Goal: Task Accomplishment & Management: Manage account settings

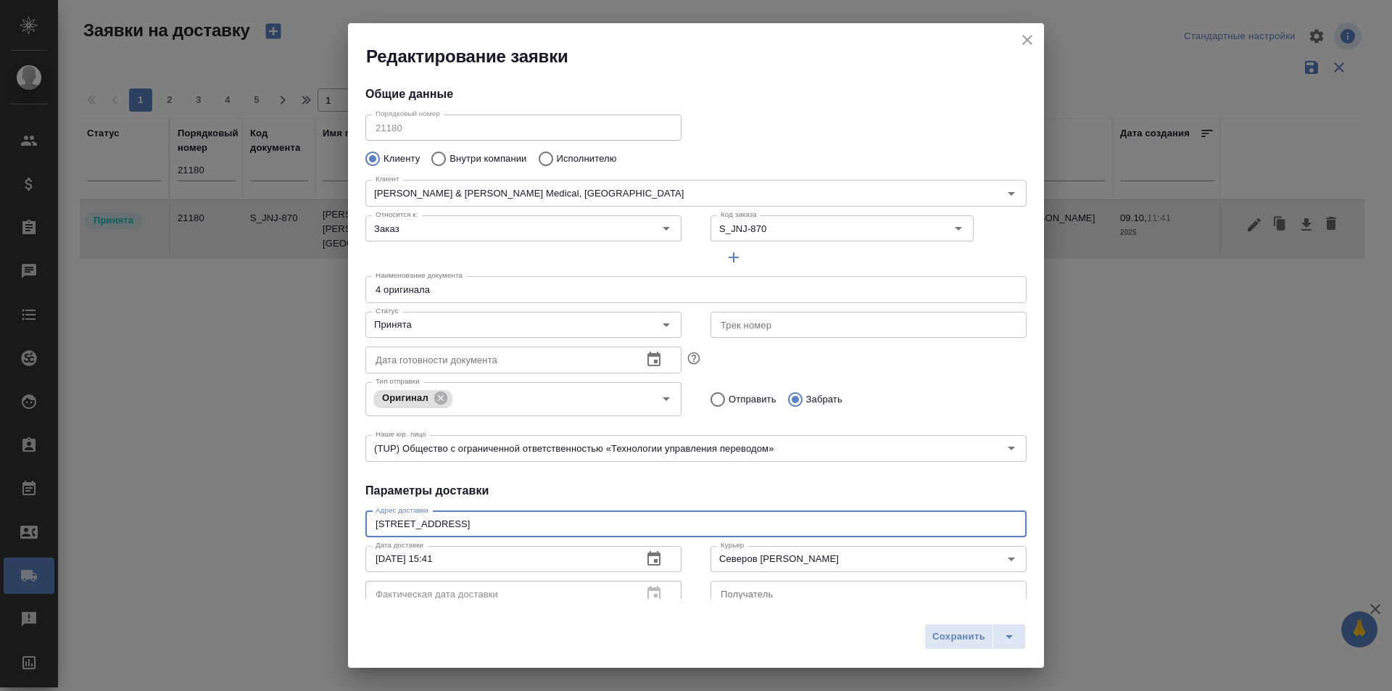
scroll to position [52, 0]
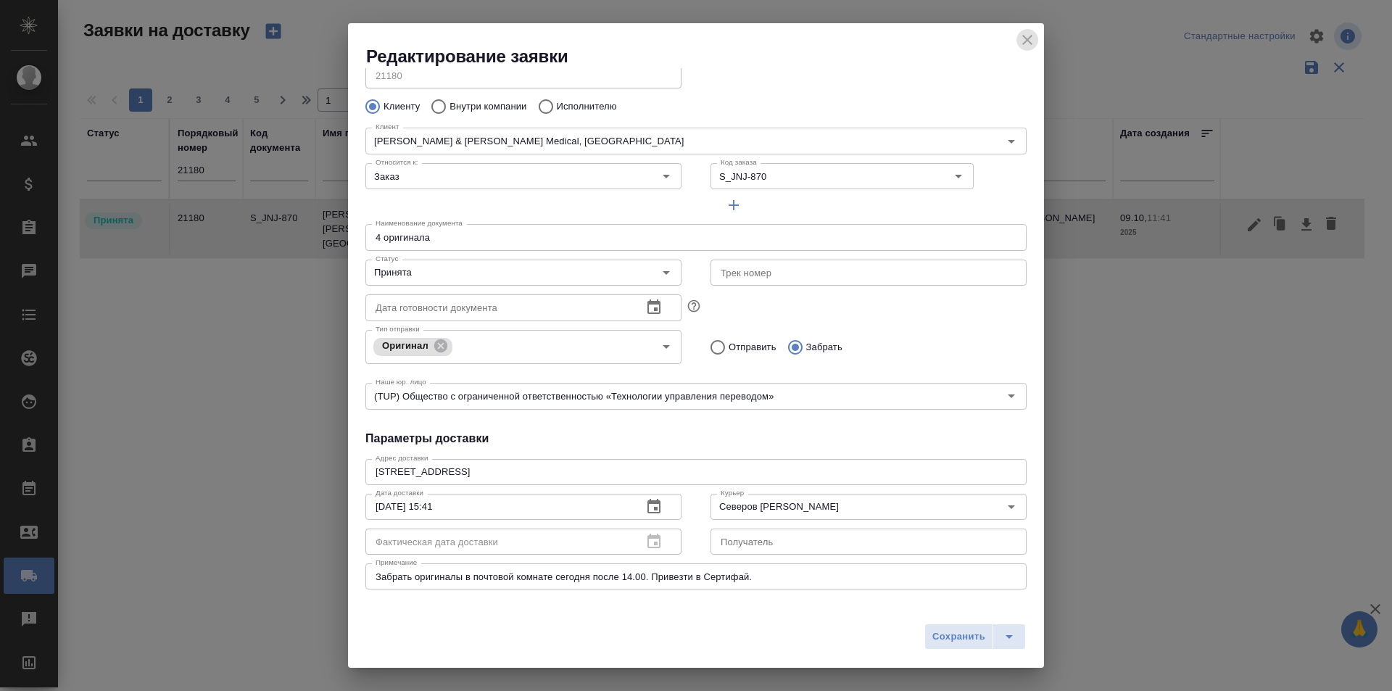
click at [1027, 37] on icon "close" at bounding box center [1027, 39] width 17 height 17
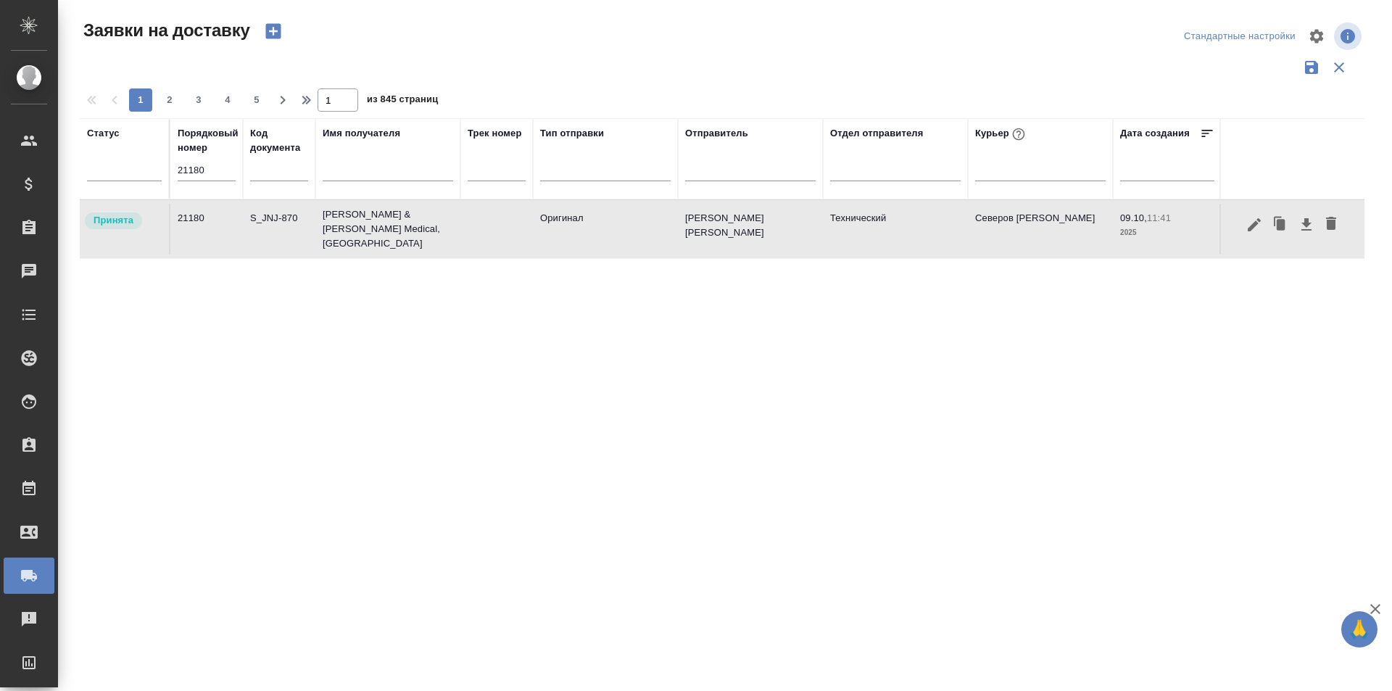
click at [214, 178] on input "21180" at bounding box center [207, 170] width 58 height 20
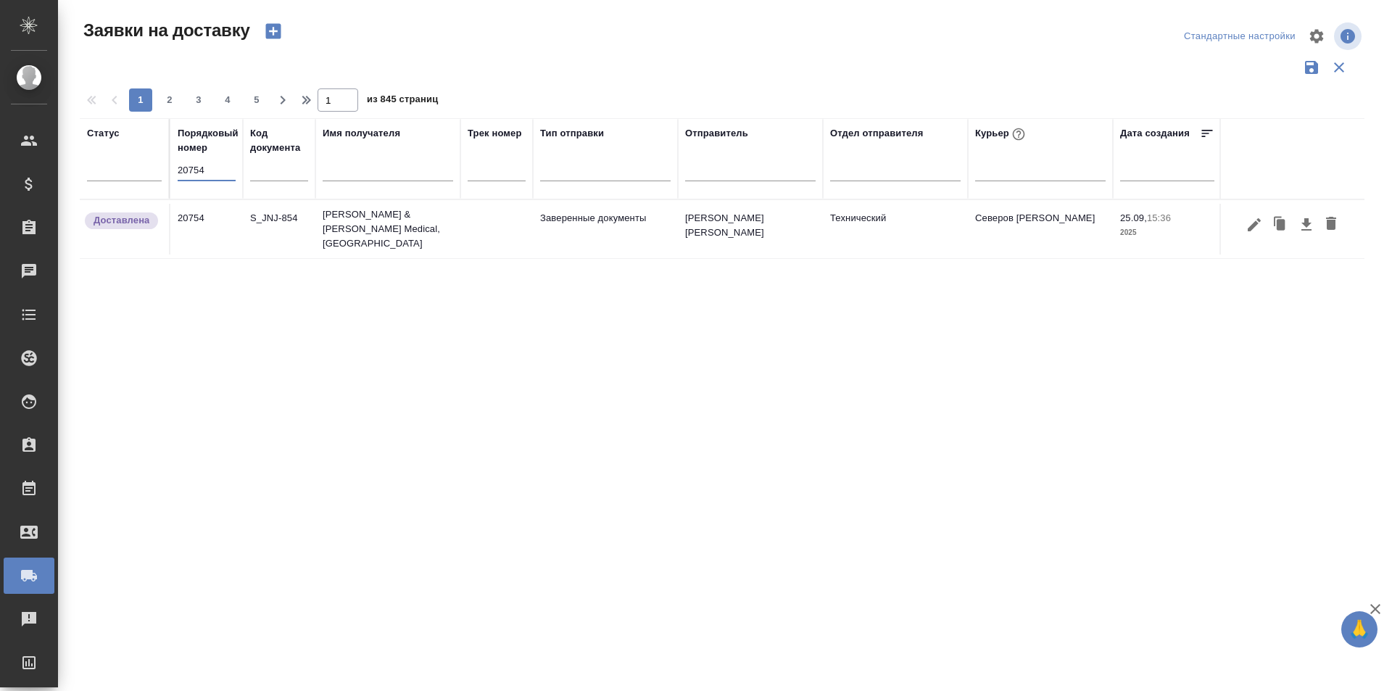
click at [214, 167] on input "20754" at bounding box center [207, 170] width 58 height 20
type input "21157"
click at [1256, 228] on icon "button" at bounding box center [1253, 220] width 17 height 17
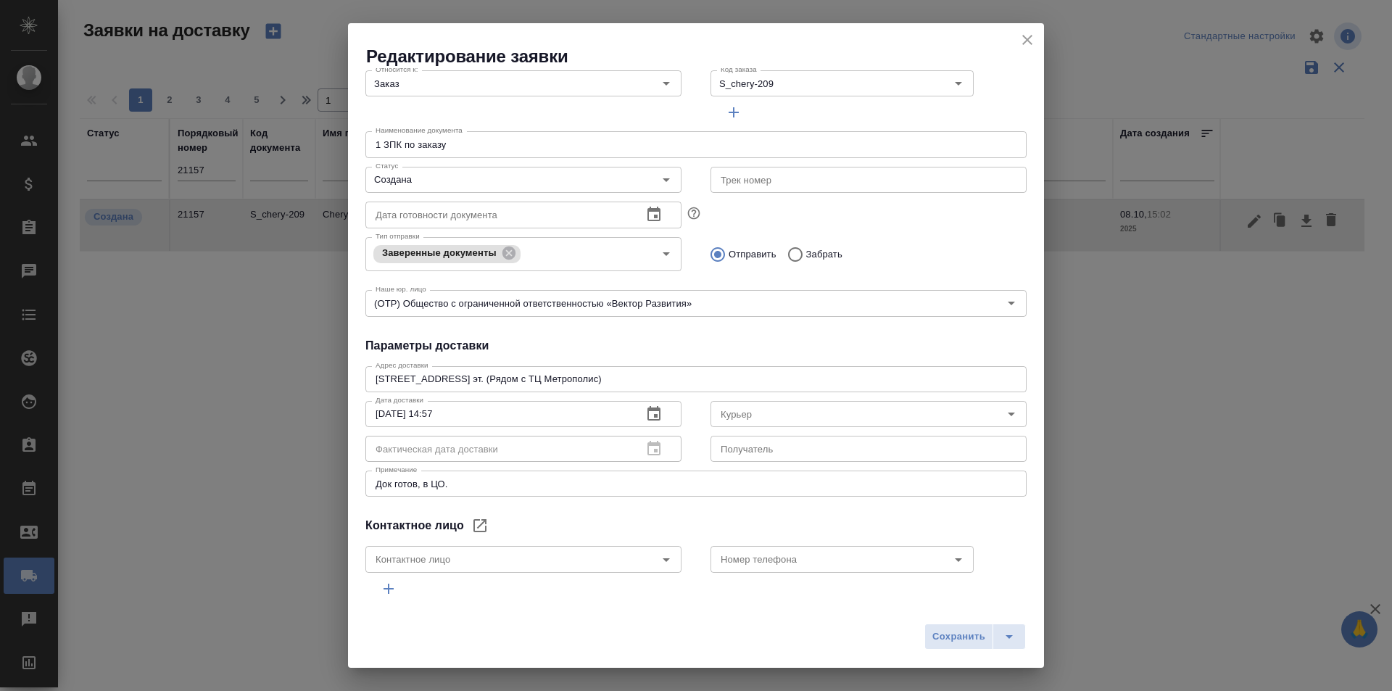
type input "[PERSON_NAME] [PERSON_NAME]"
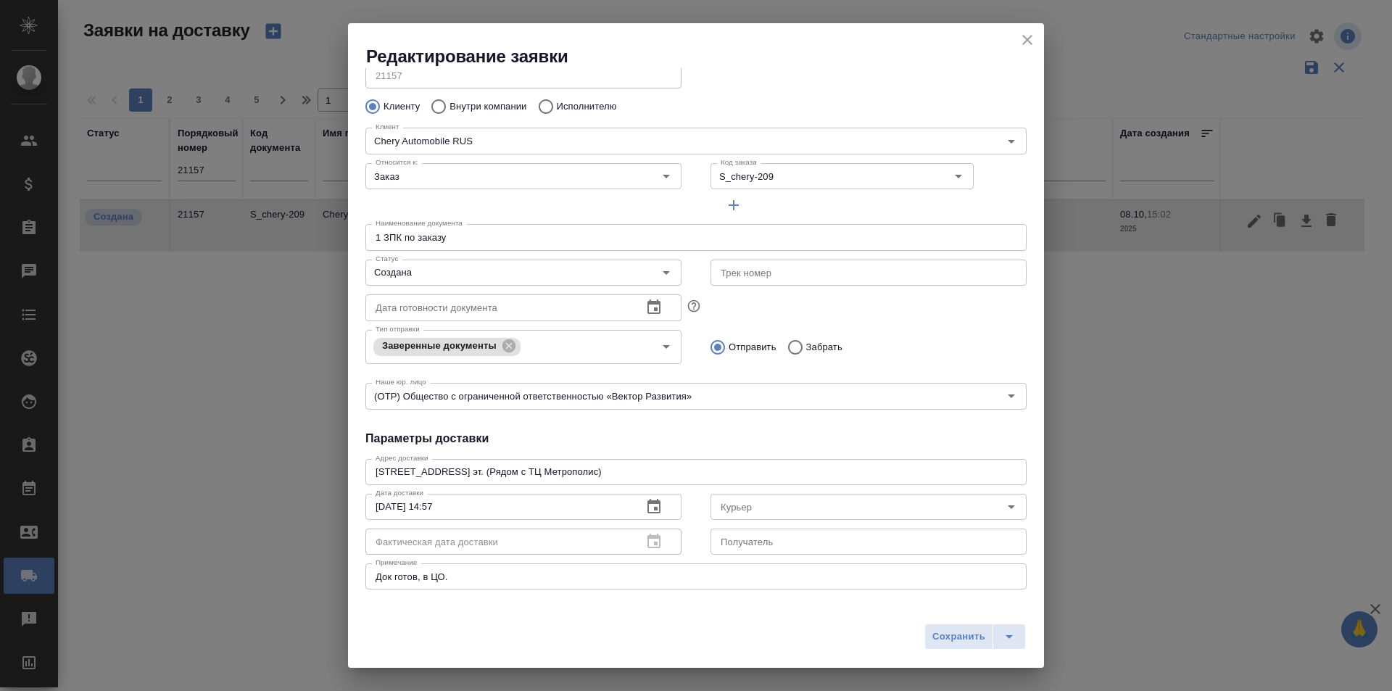
click at [275, 190] on div "Редактирование заявки Общие данные Порядковый номер 21157 Порядковый номер Клие…" at bounding box center [696, 345] width 1392 height 691
click at [1028, 41] on icon "close" at bounding box center [1027, 40] width 10 height 10
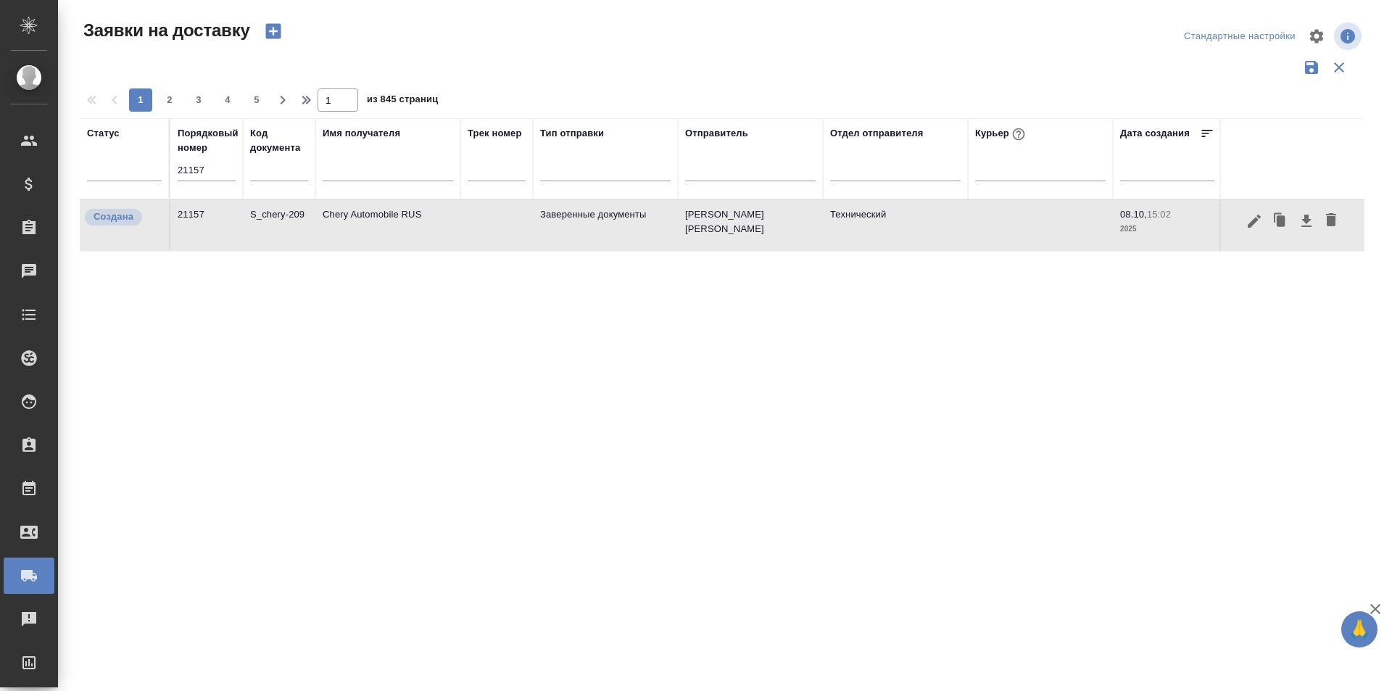
click at [199, 162] on input "21157" at bounding box center [207, 170] width 58 height 20
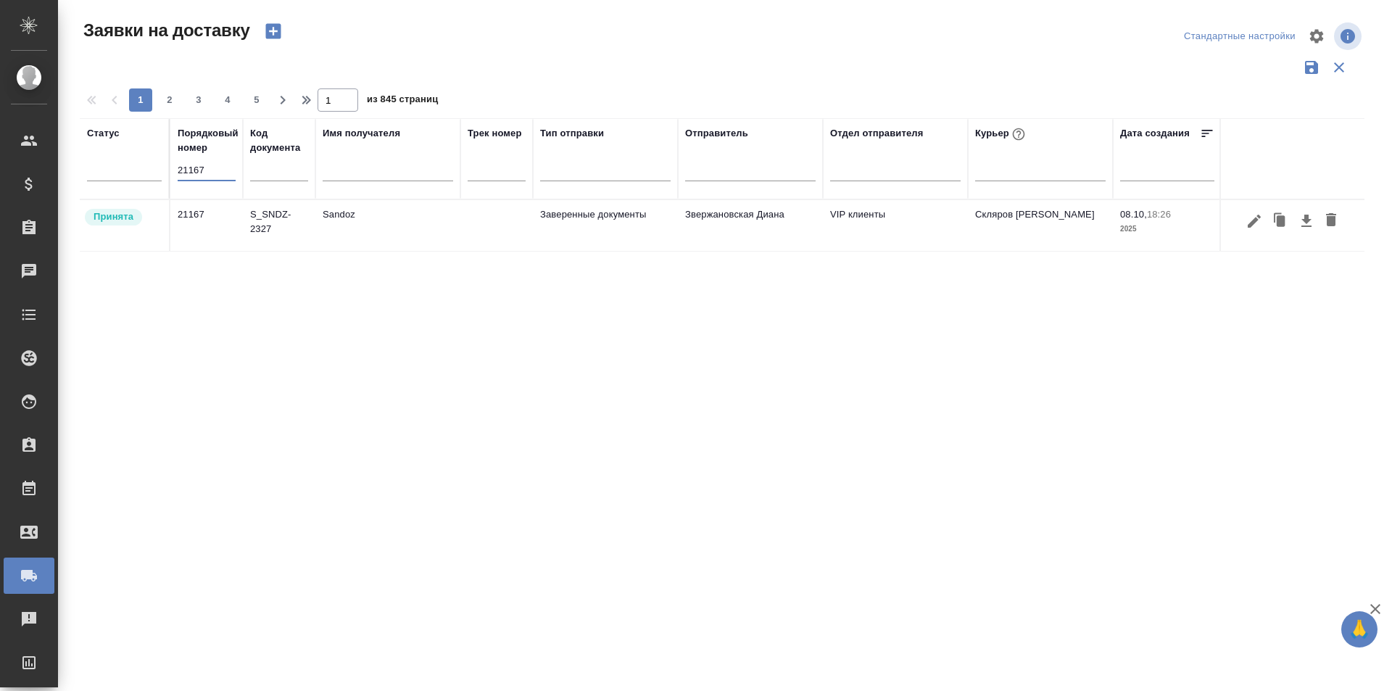
type input "21167"
click at [1245, 228] on icon "button" at bounding box center [1253, 220] width 17 height 17
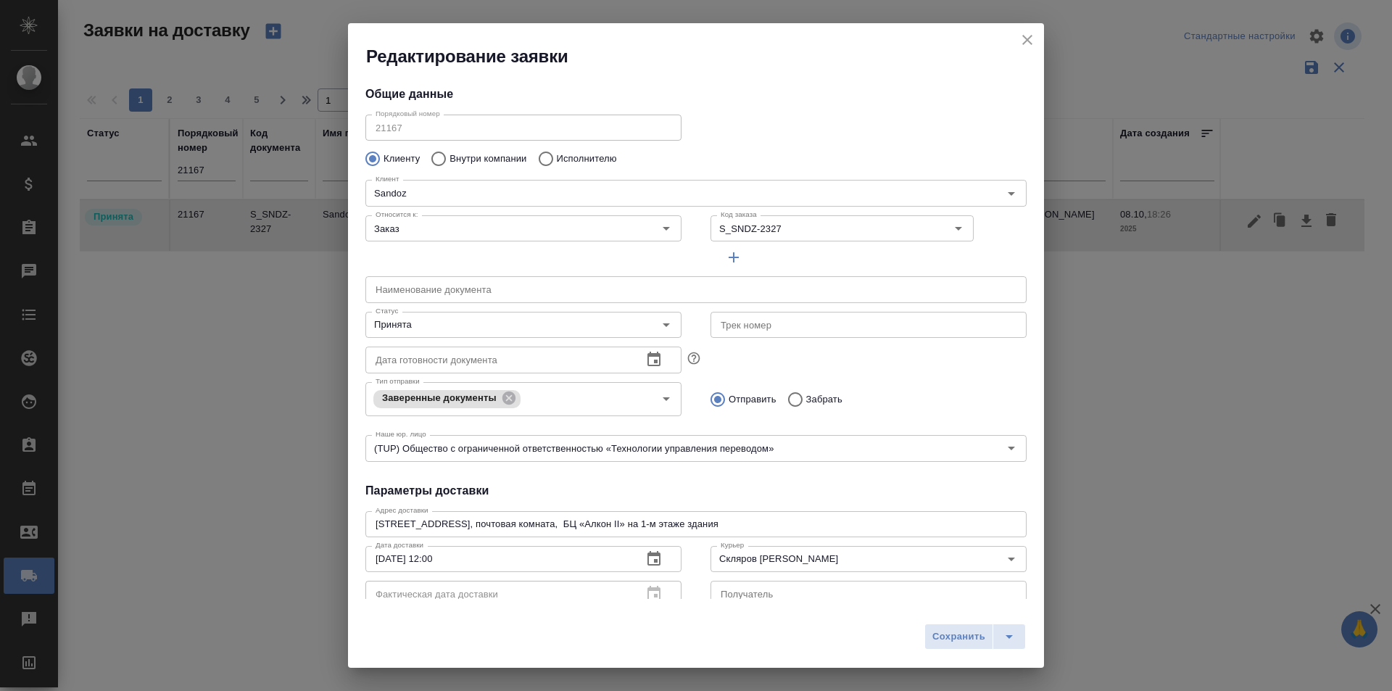
type input "Козлова [PERSON_NAME]"
type input "[PHONE_NUMBER]"
click at [449, 319] on input "Принята" at bounding box center [499, 324] width 259 height 17
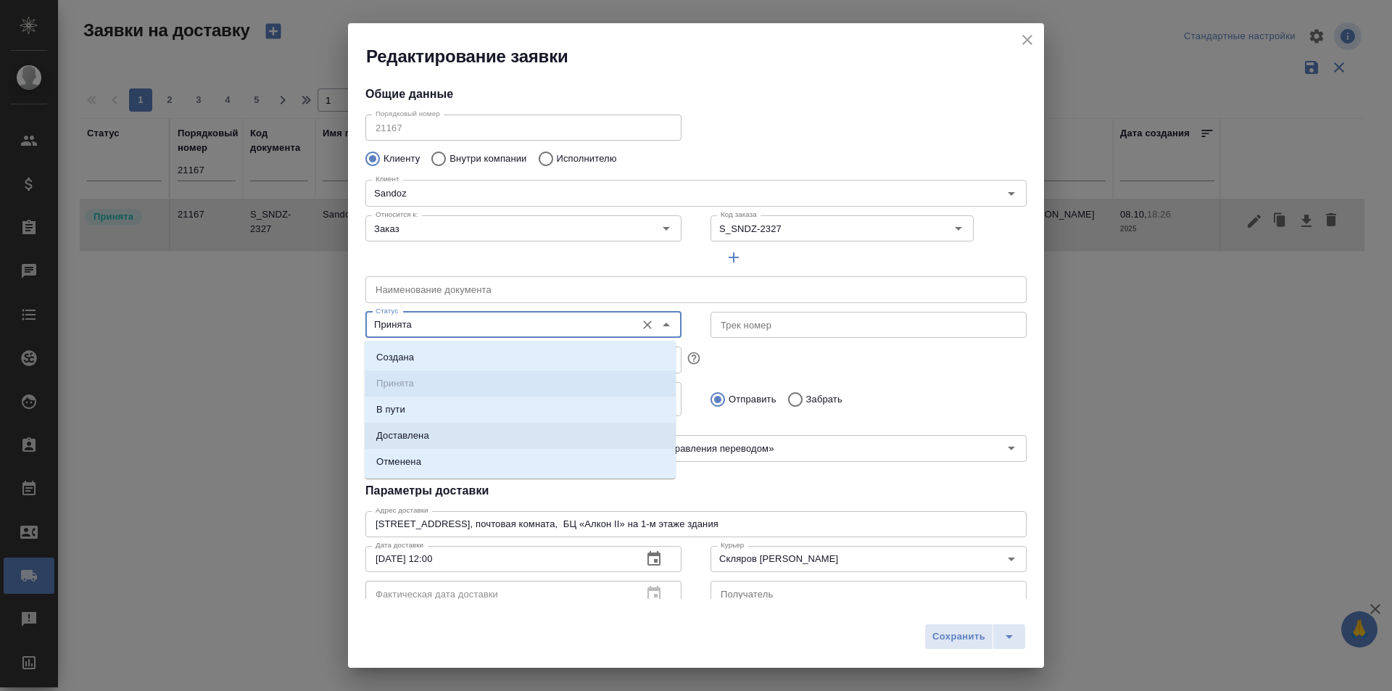
click at [448, 431] on li "Доставлена" at bounding box center [520, 436] width 311 height 26
type input "Доставлена"
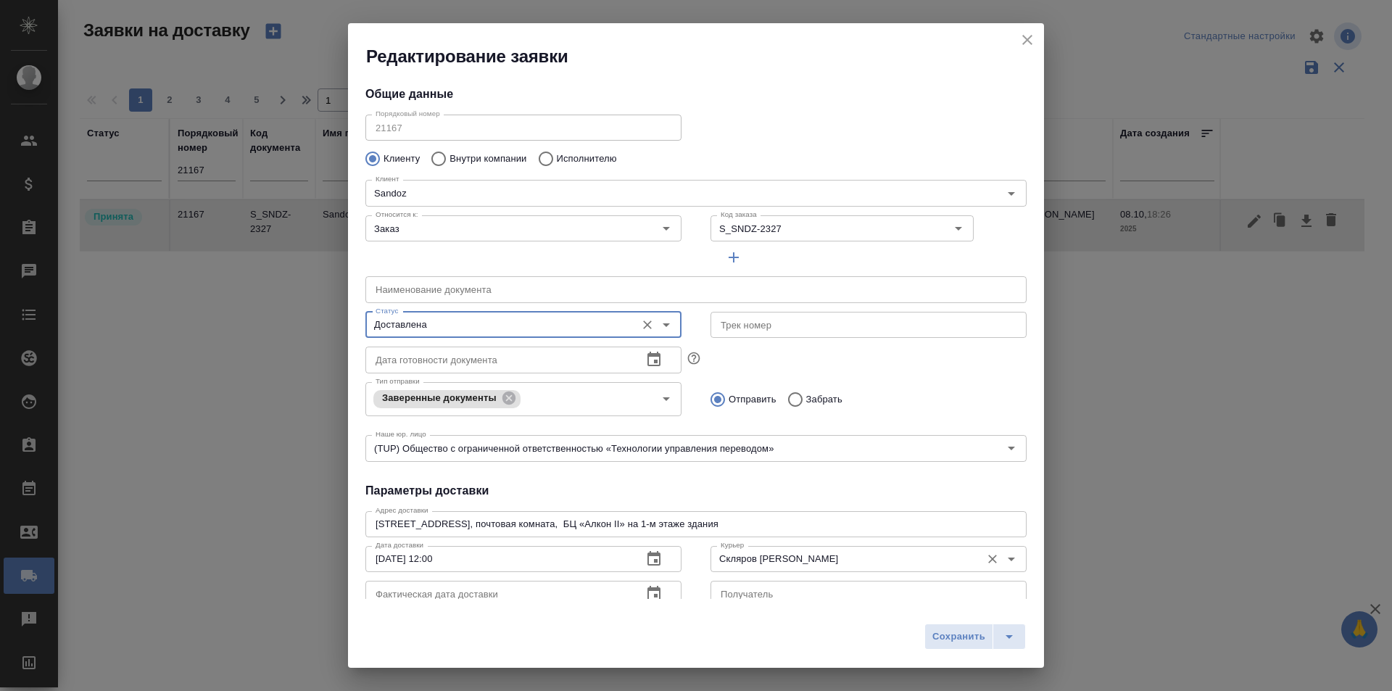
click at [787, 567] on input "Скляров [PERSON_NAME]" at bounding box center [844, 558] width 259 height 17
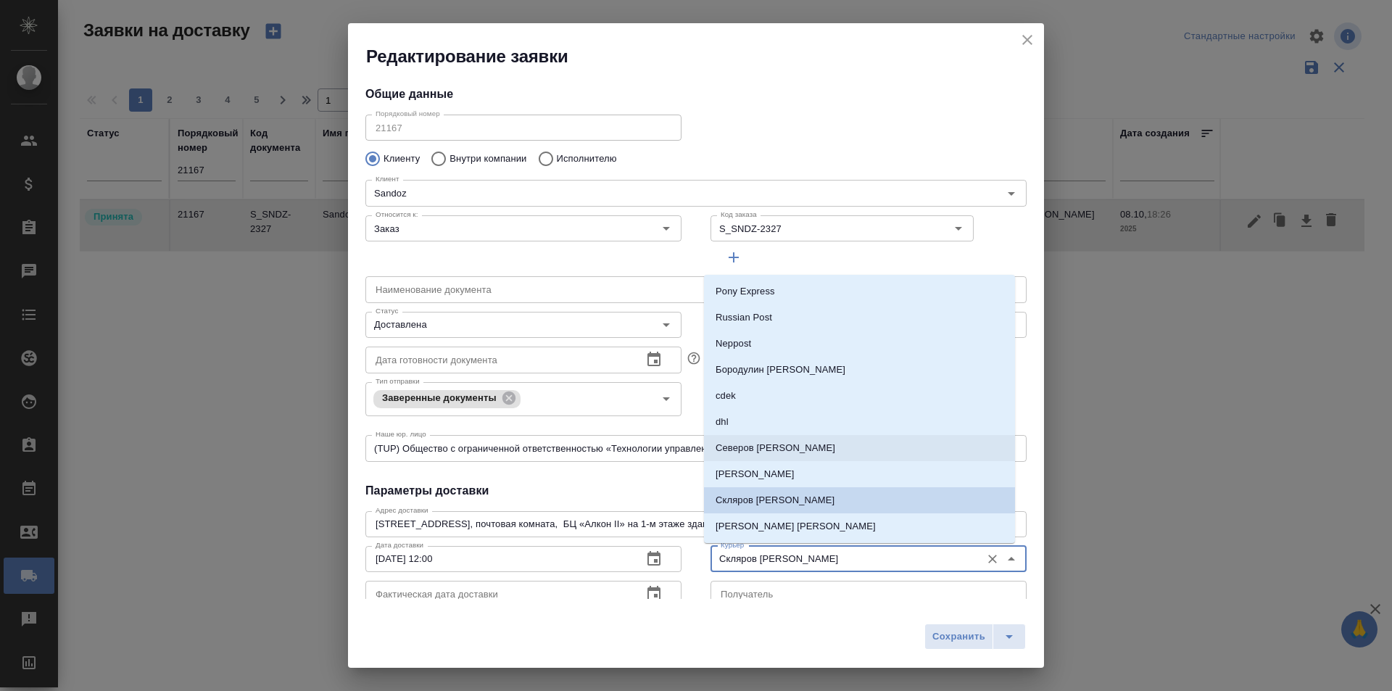
click at [783, 450] on li "Северов [PERSON_NAME]" at bounding box center [859, 448] width 311 height 26
type input "Северов [PERSON_NAME]"
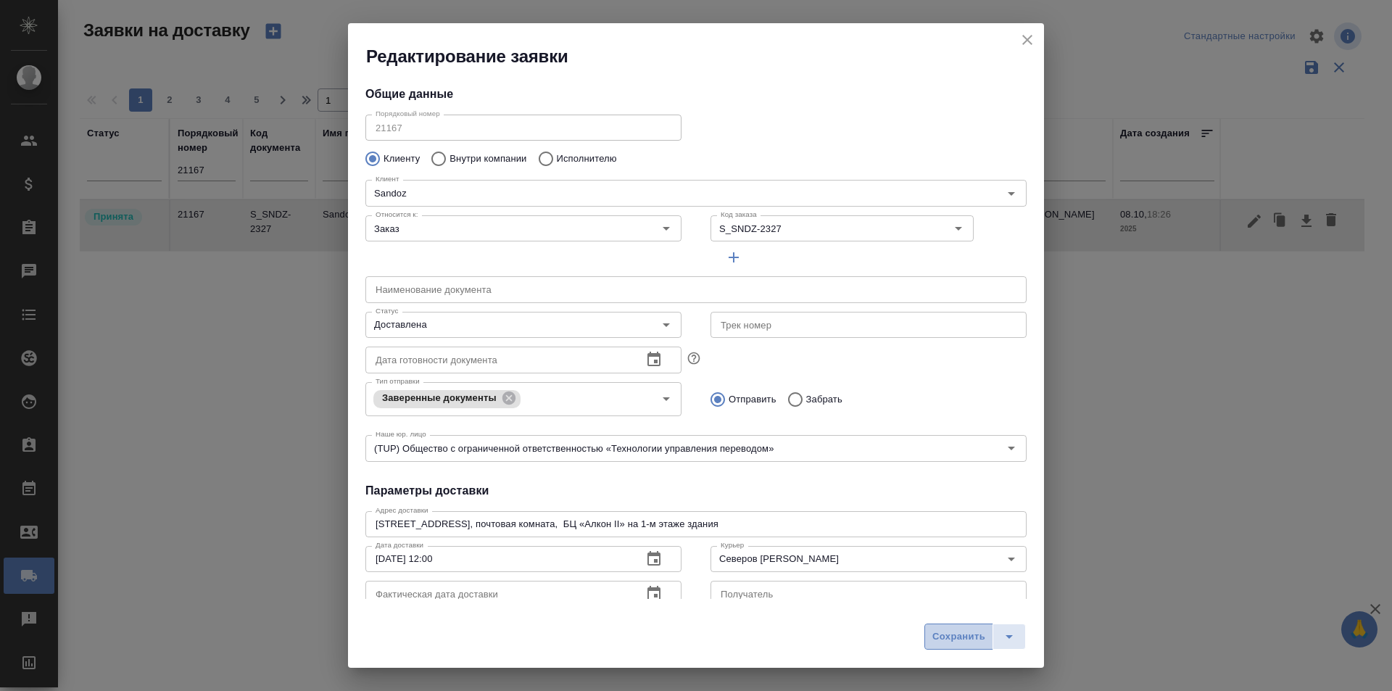
click at [940, 631] on span "Сохранить" at bounding box center [958, 637] width 53 height 17
type input "Принята"
type input "Скляров [PERSON_NAME]"
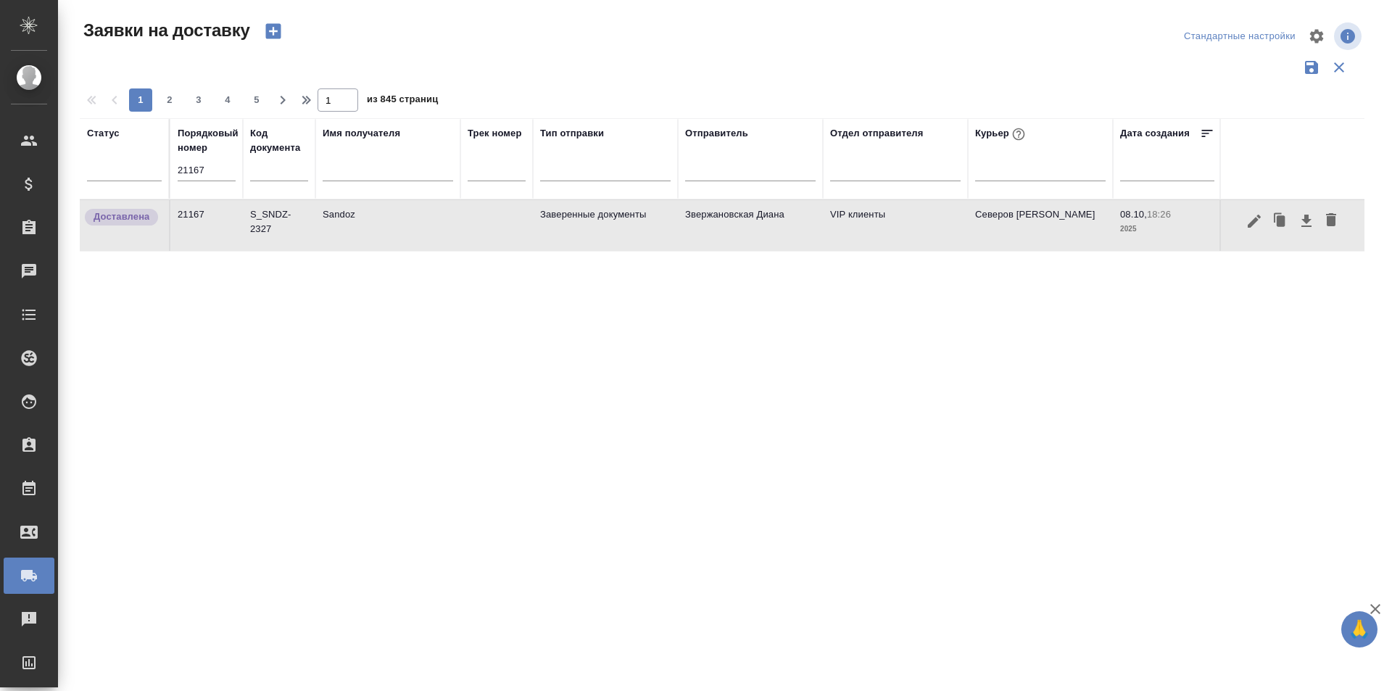
click at [200, 149] on div "Порядковый номер" at bounding box center [208, 140] width 61 height 29
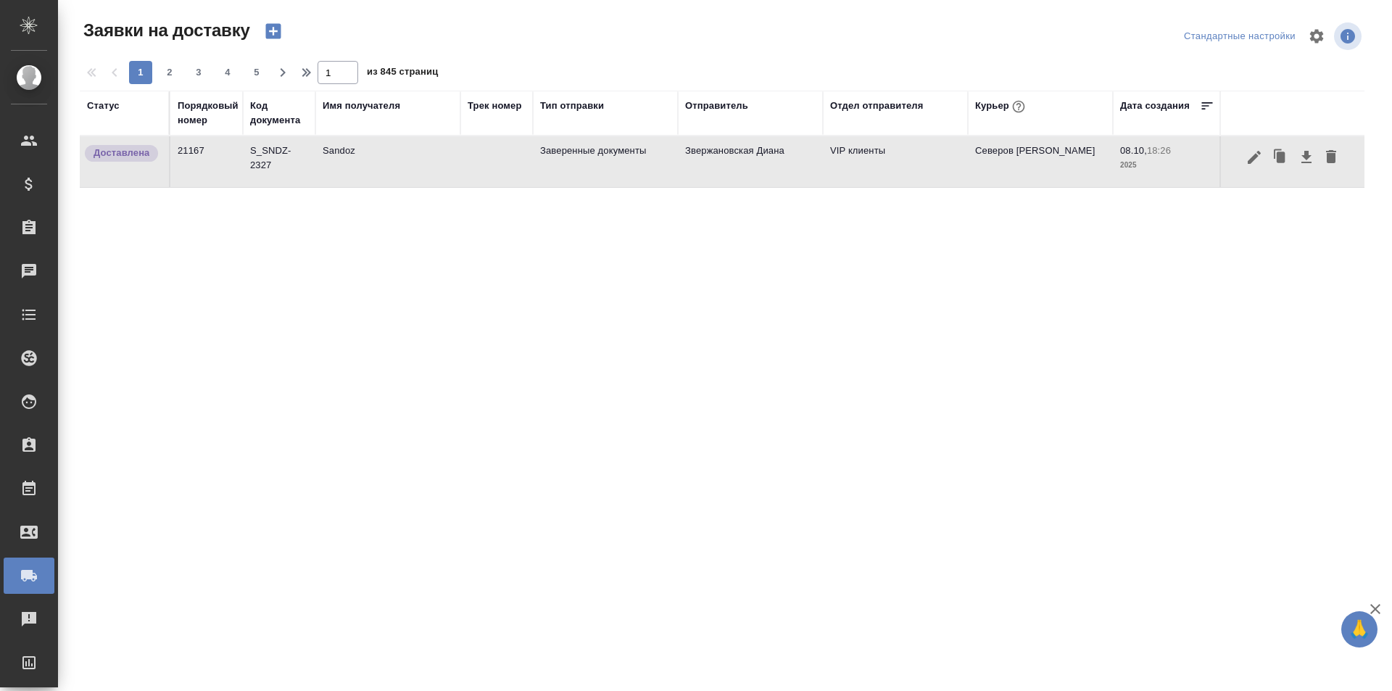
click at [205, 123] on div "Порядковый номер" at bounding box center [208, 113] width 61 height 29
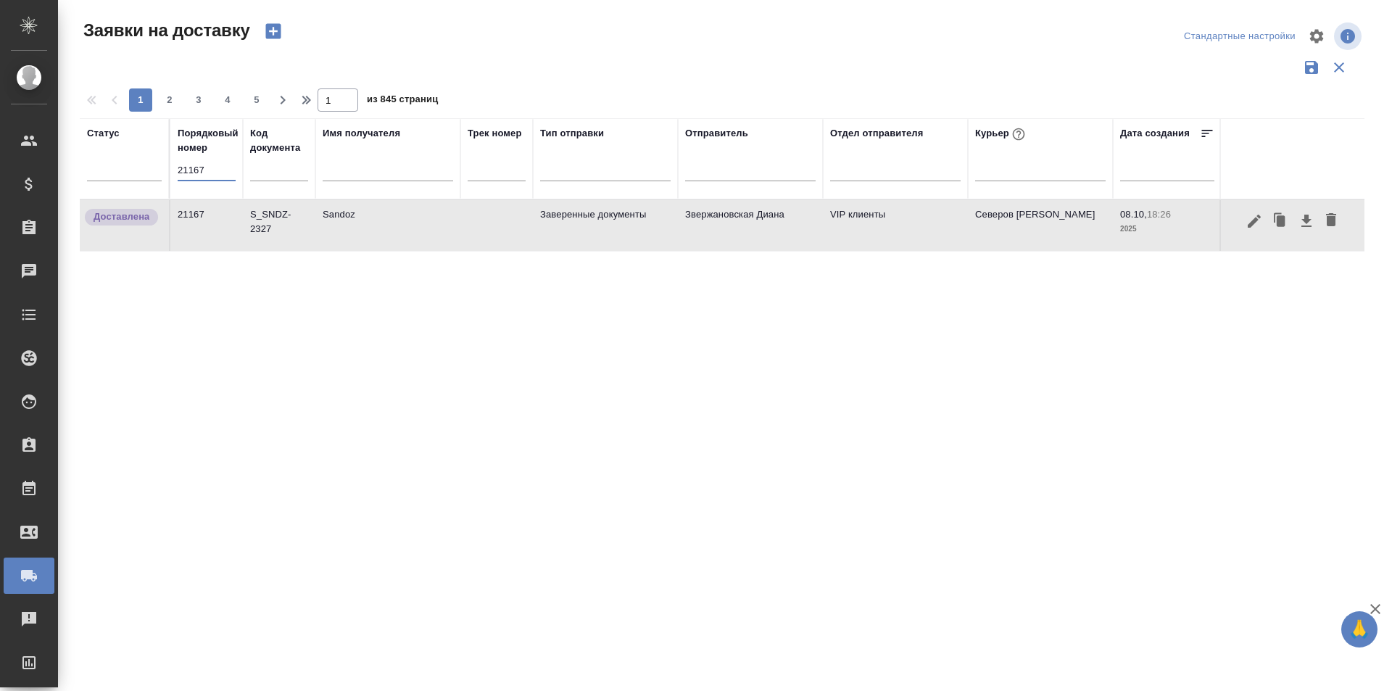
click at [210, 160] on input "21167" at bounding box center [207, 170] width 58 height 20
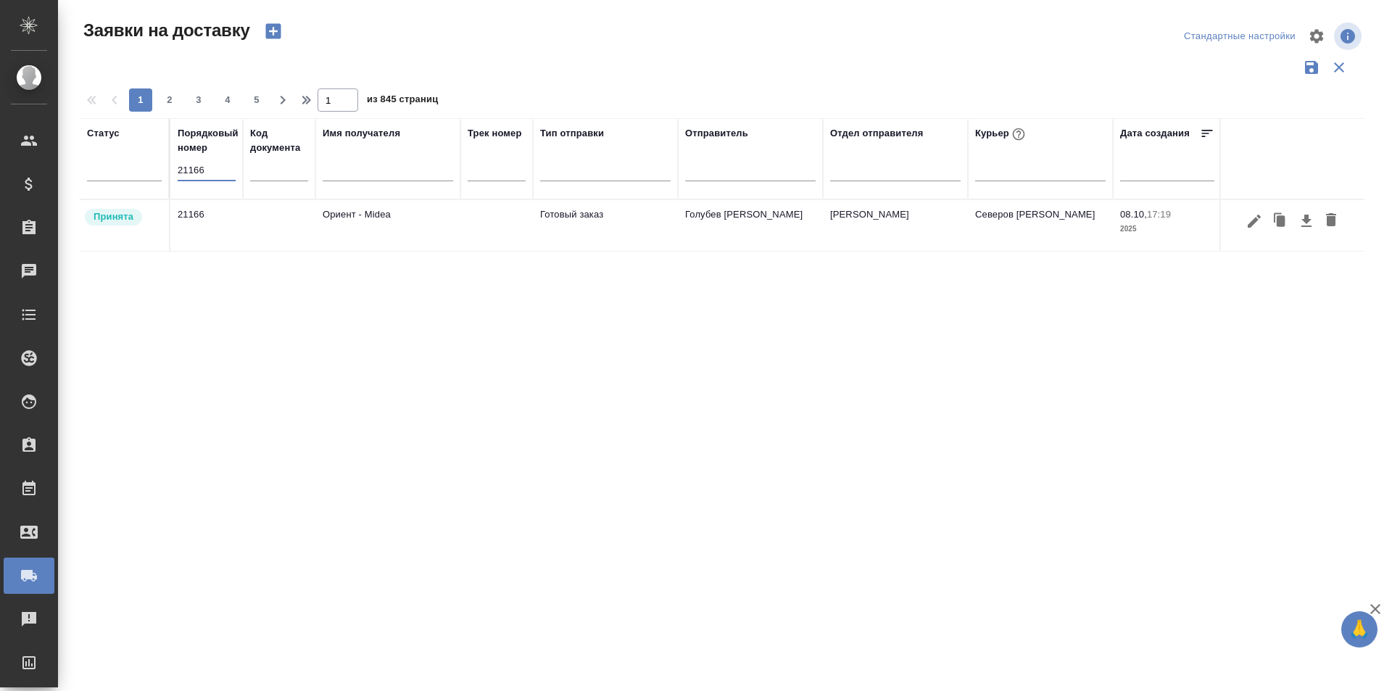
type input "21166"
click at [1246, 229] on icon "button" at bounding box center [1253, 220] width 17 height 17
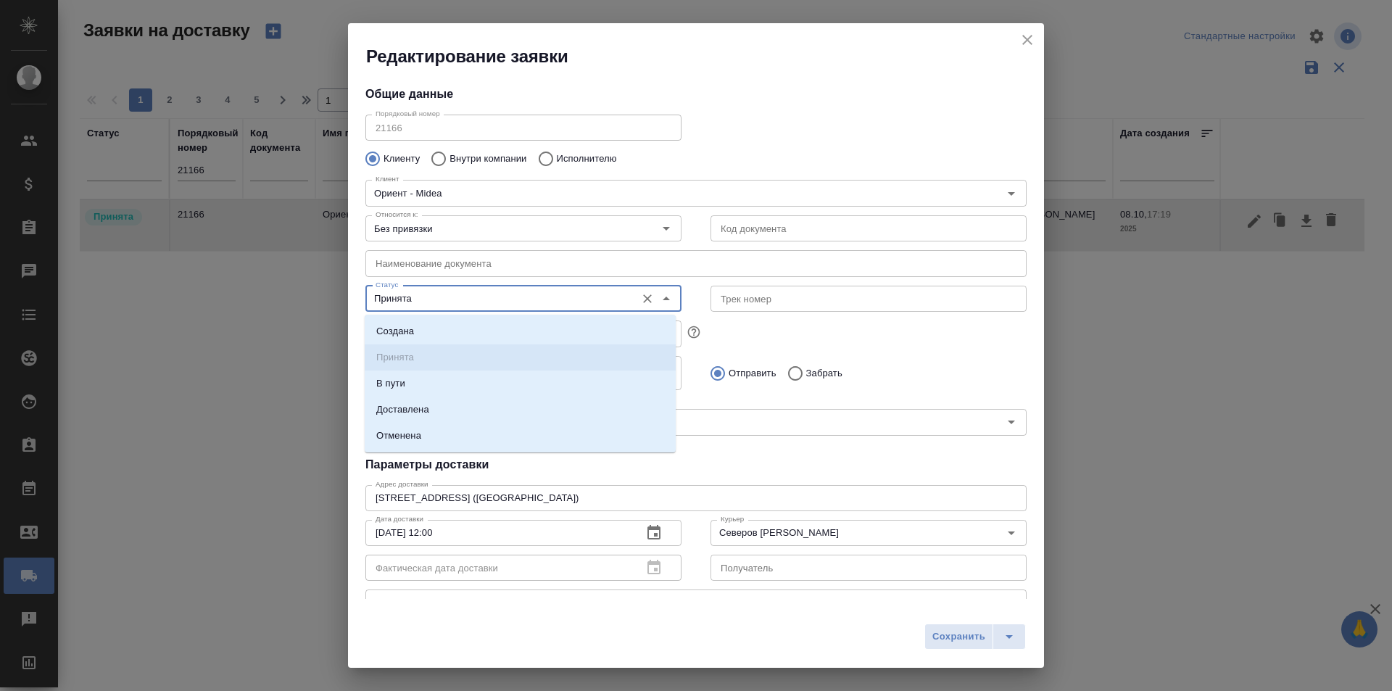
click at [440, 304] on input "Принята" at bounding box center [499, 298] width 259 height 17
click at [455, 409] on li "Доставлена" at bounding box center [520, 410] width 311 height 26
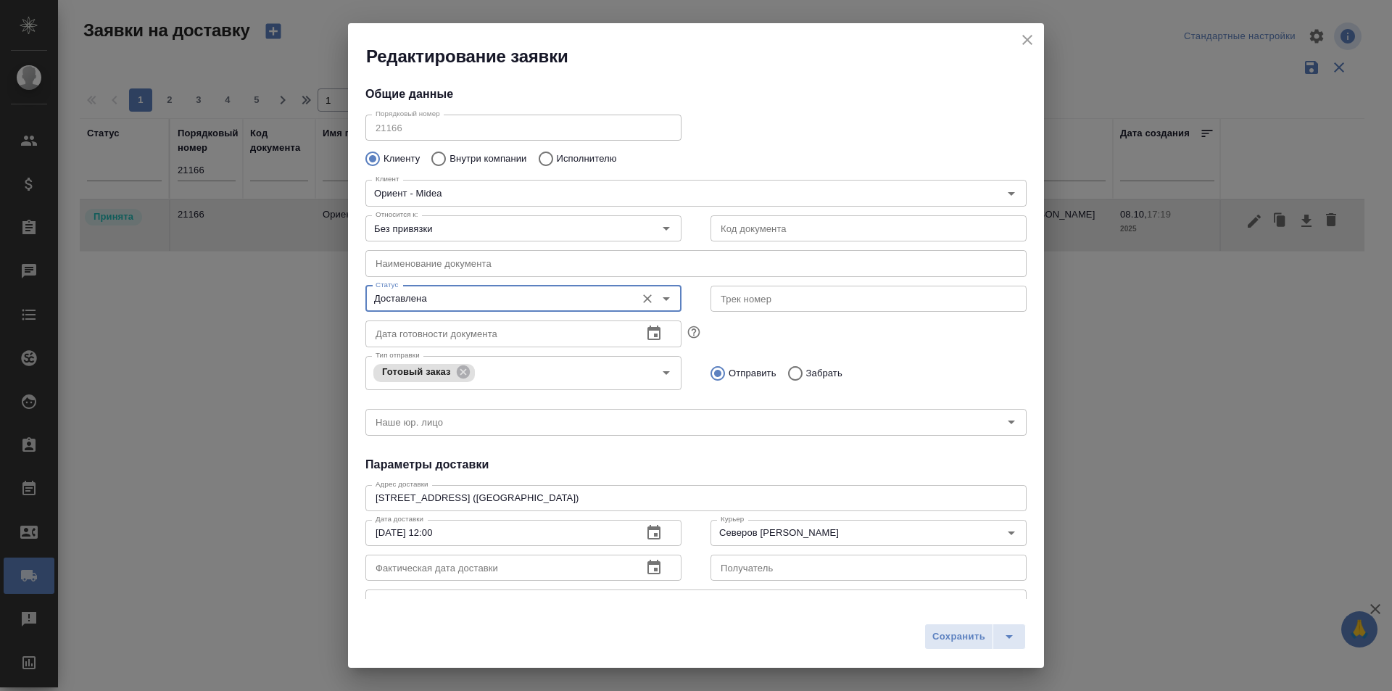
click at [953, 642] on span "Сохранить" at bounding box center [958, 637] width 53 height 17
type input "Принята"
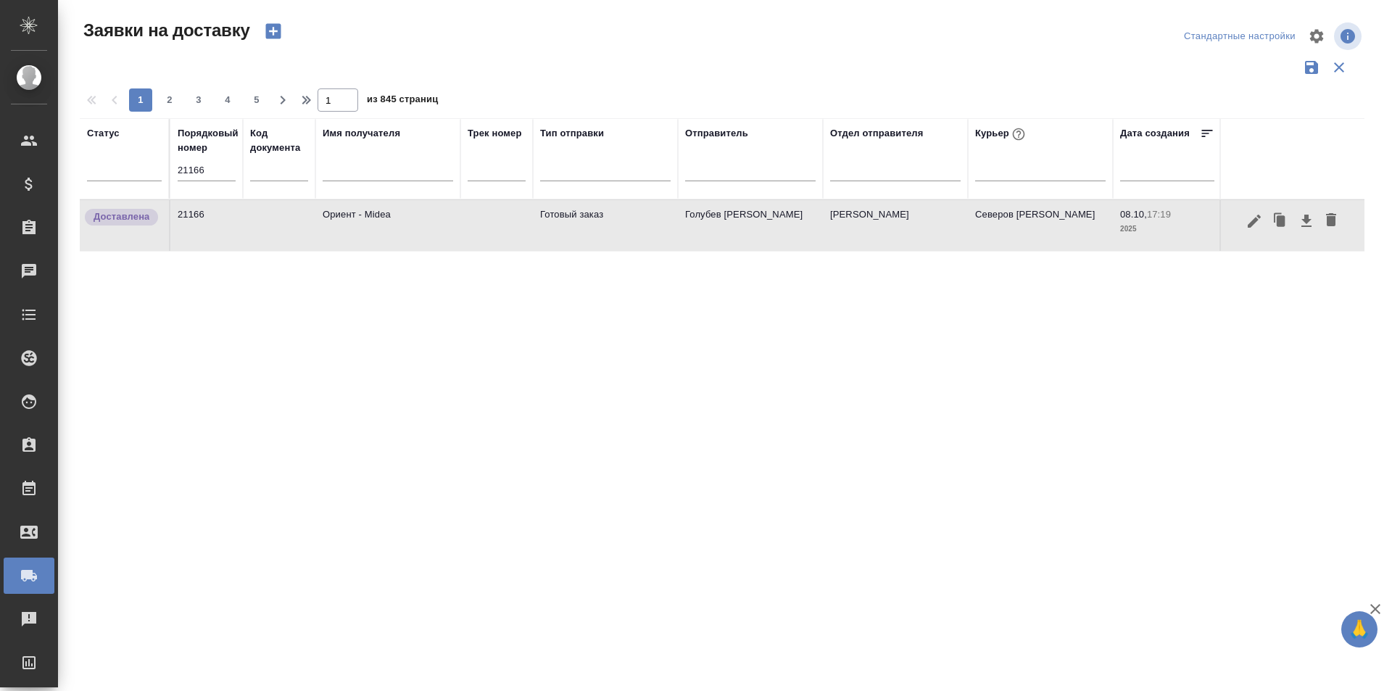
click at [219, 162] on input "21166" at bounding box center [207, 170] width 58 height 20
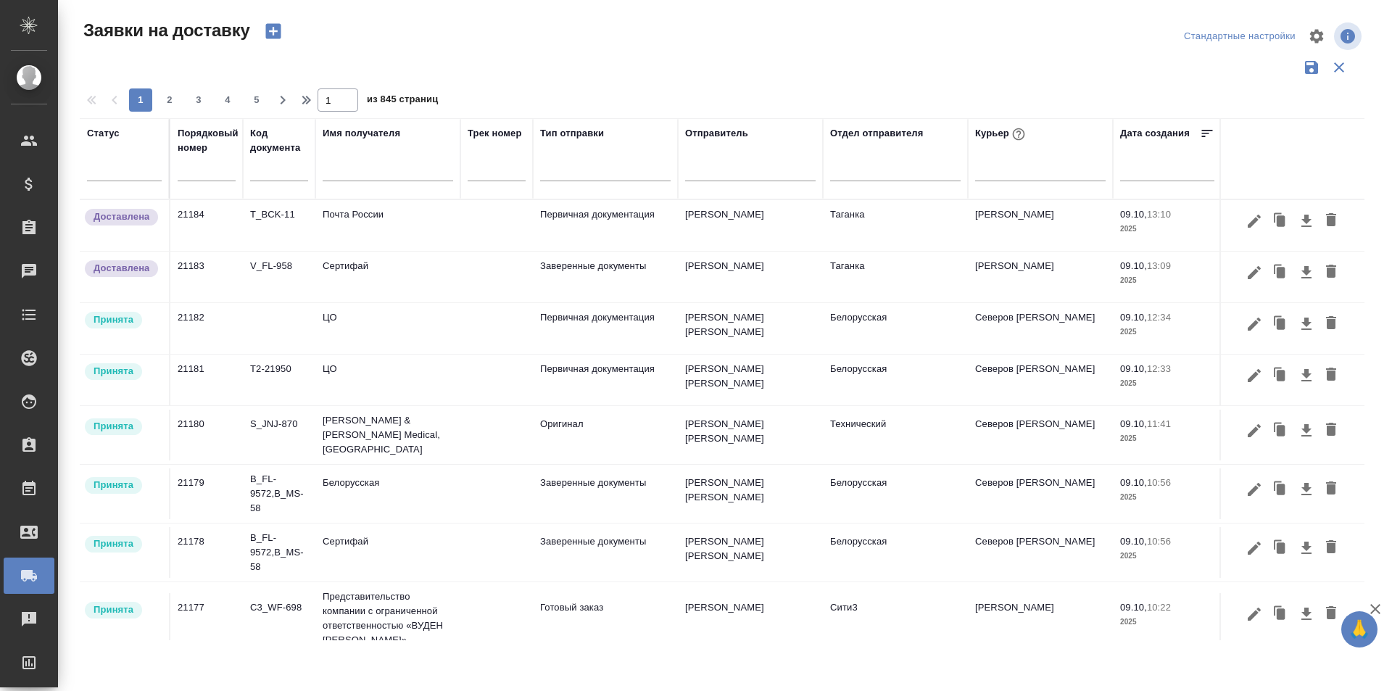
click at [1155, 180] on div at bounding box center [1167, 169] width 94 height 24
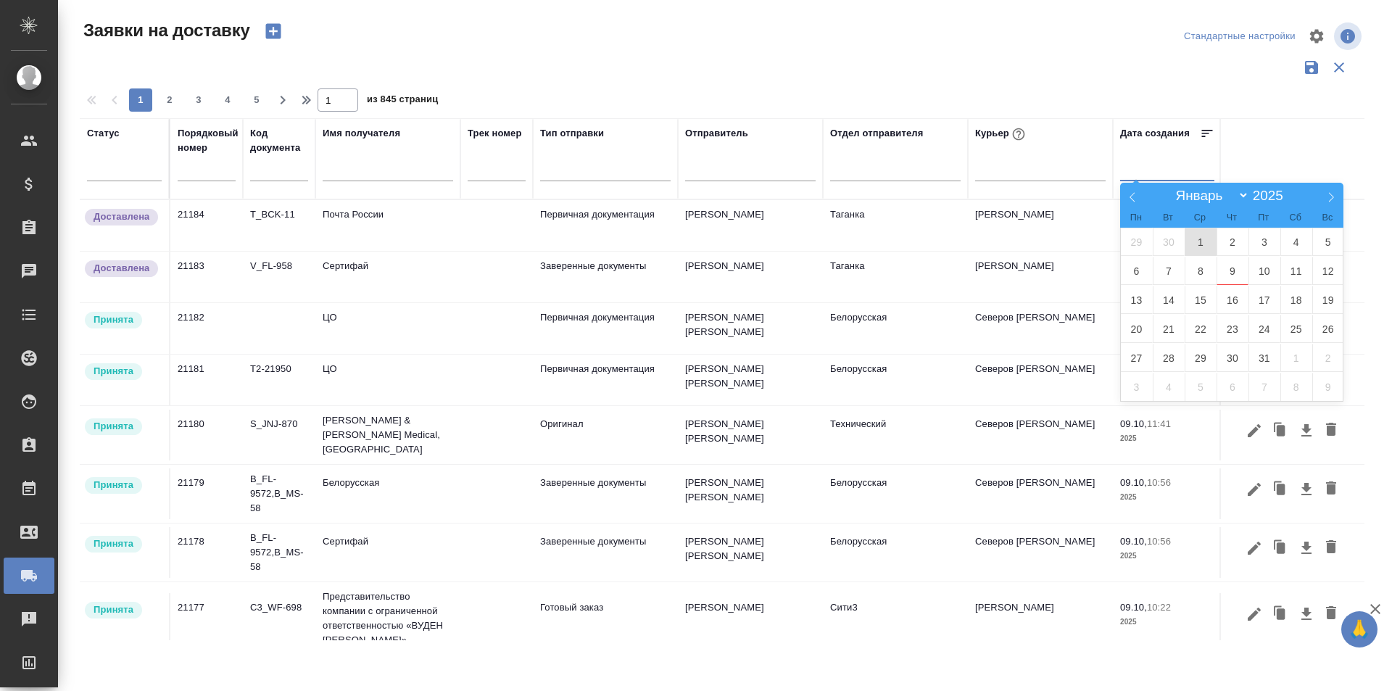
click at [1195, 250] on span "1" at bounding box center [1201, 242] width 32 height 28
type div "[DATE]T21:00:00.000Z"
click at [1229, 272] on span "9" at bounding box center [1232, 271] width 32 height 28
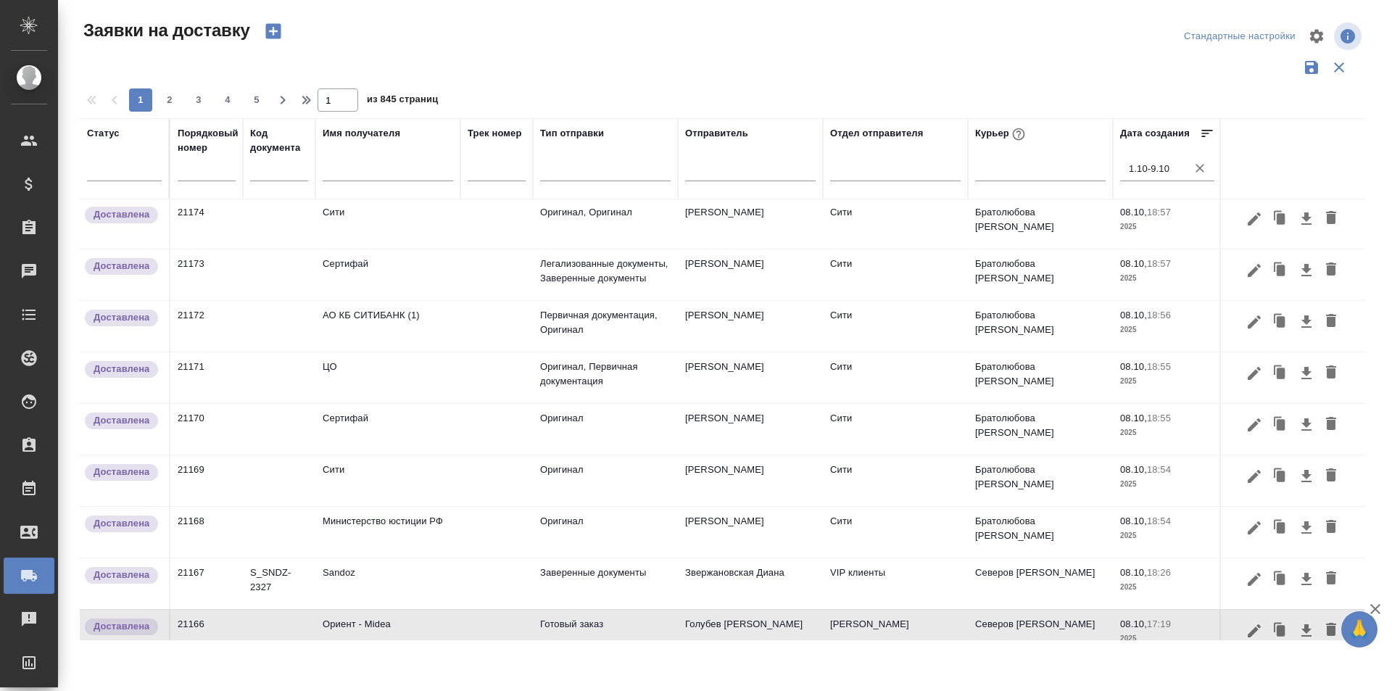
scroll to position [0, 0]
click at [1204, 170] on icon "button" at bounding box center [1200, 168] width 14 height 14
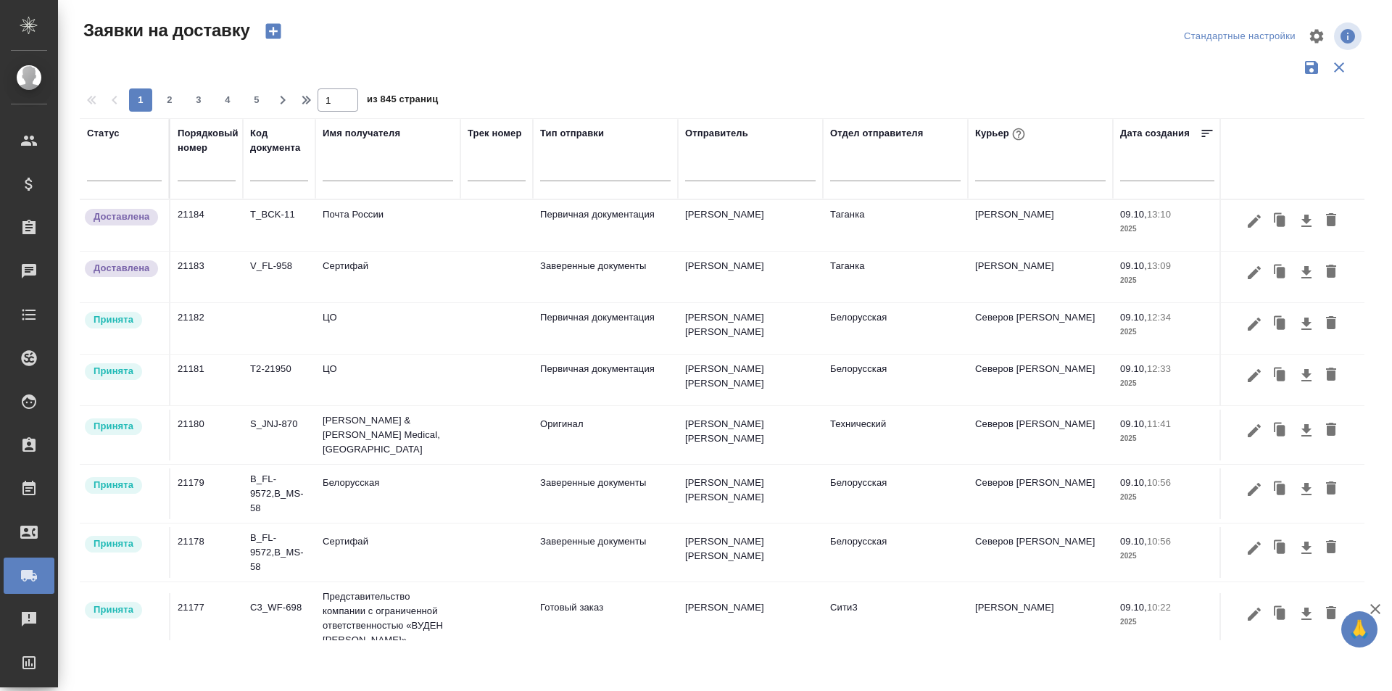
click at [1248, 431] on icon "button" at bounding box center [1254, 429] width 13 height 13
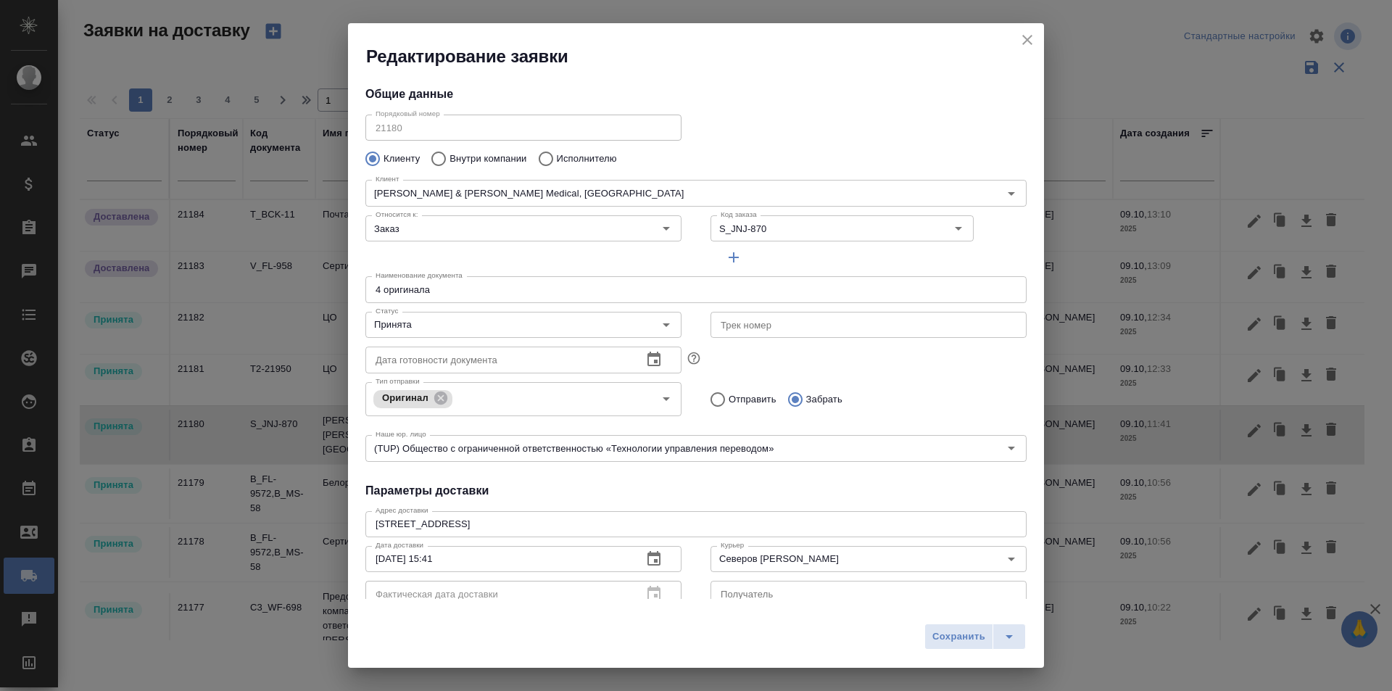
type input "[PERSON_NAME]"
type input "[PHONE_NUMBER]"
click at [824, 552] on input "Северов [PERSON_NAME]" at bounding box center [844, 558] width 259 height 17
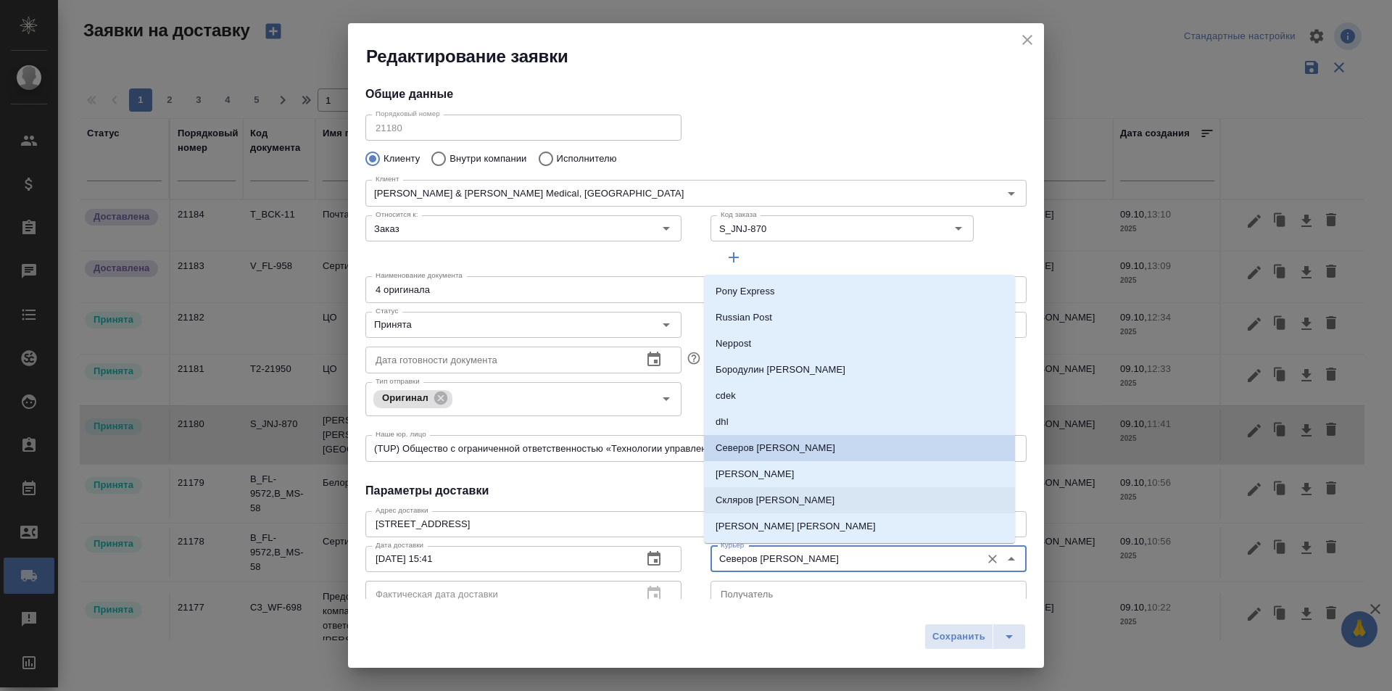
click at [781, 502] on p "Скляров [PERSON_NAME]" at bounding box center [775, 500] width 119 height 14
type input "Скляров [PERSON_NAME]"
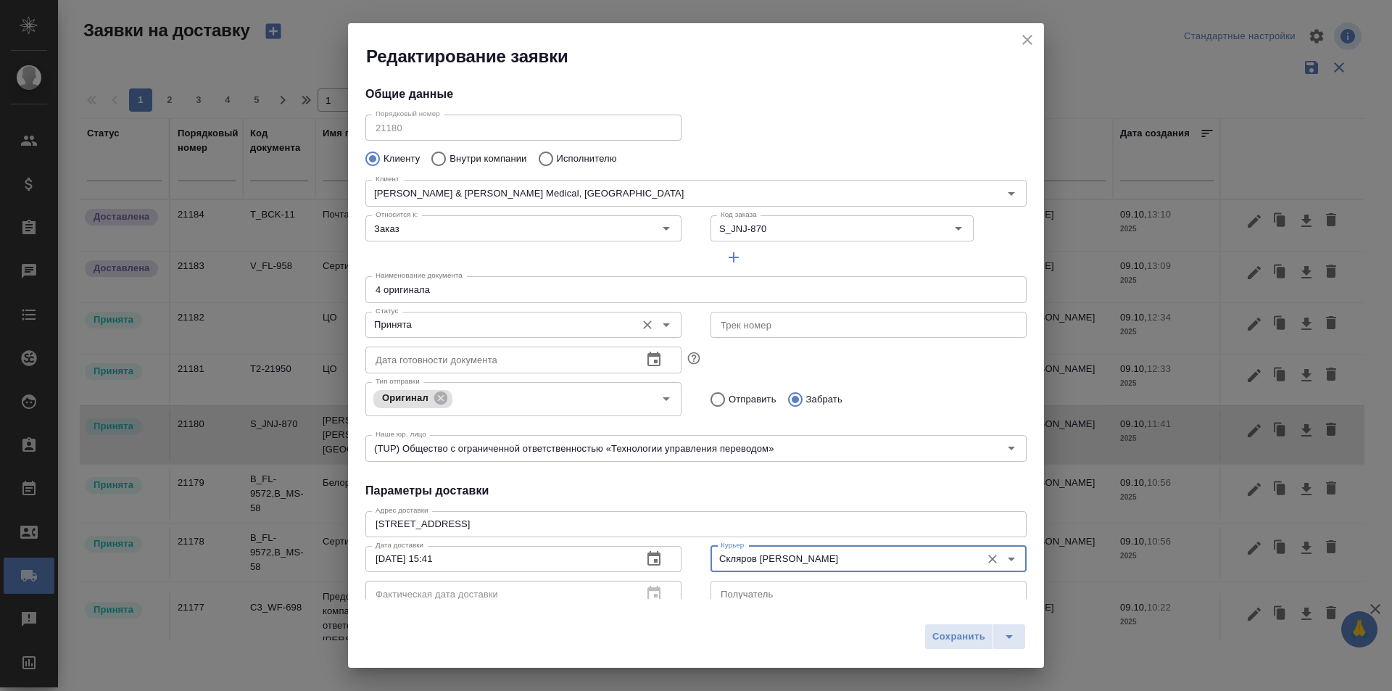
click at [457, 318] on input "Принята" at bounding box center [499, 324] width 259 height 17
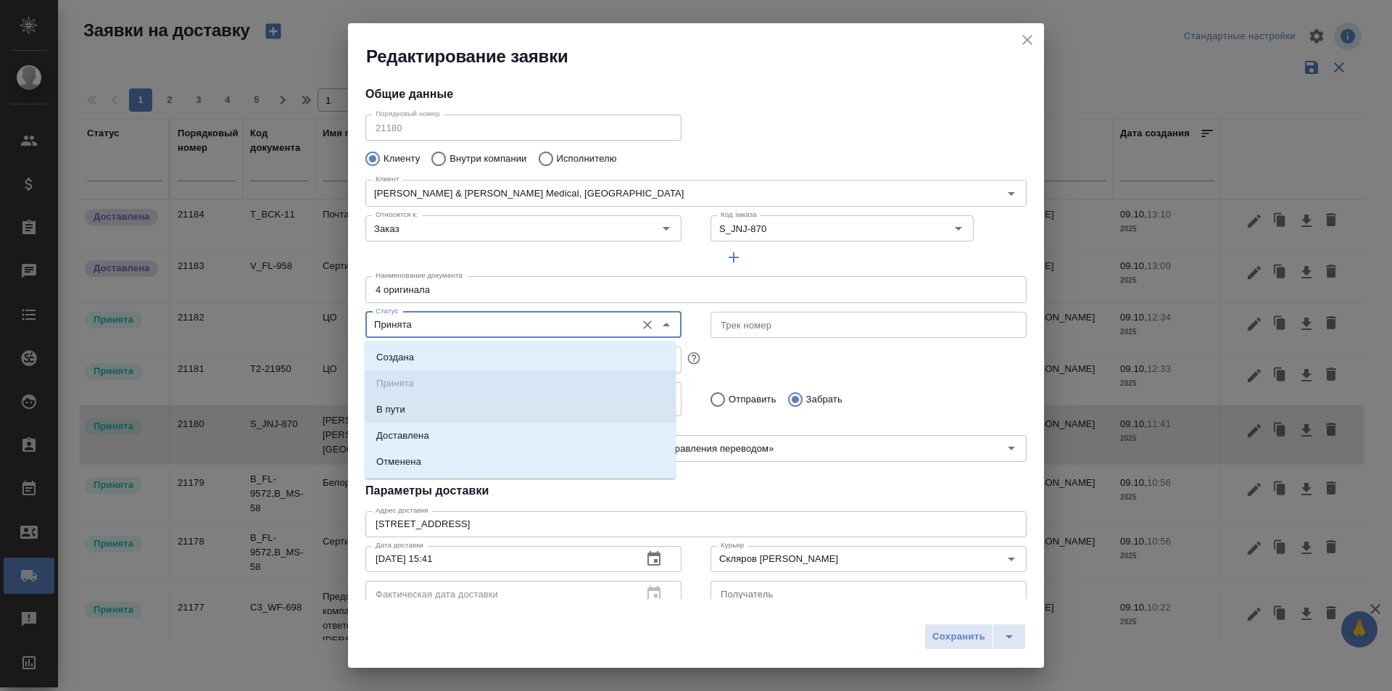
click at [484, 405] on li "В пути" at bounding box center [520, 410] width 311 height 26
type input "В пути"
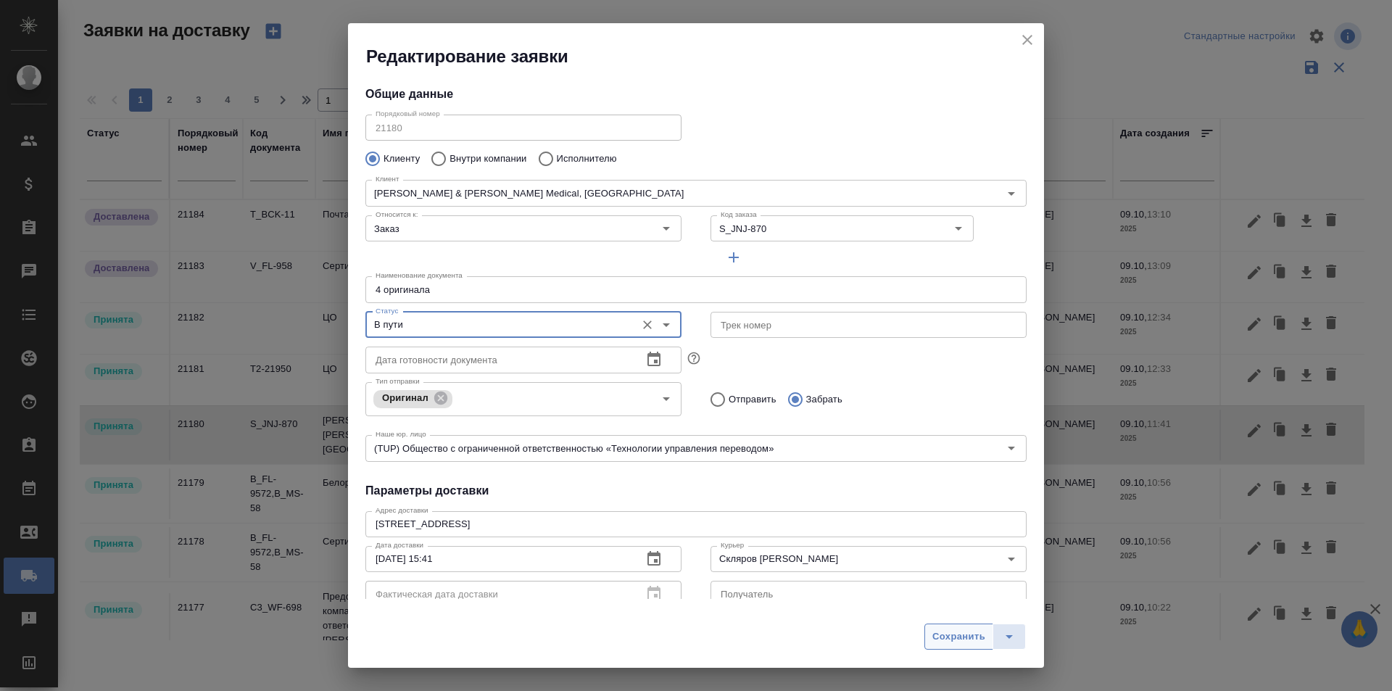
click at [959, 642] on span "Сохранить" at bounding box center [958, 637] width 53 height 17
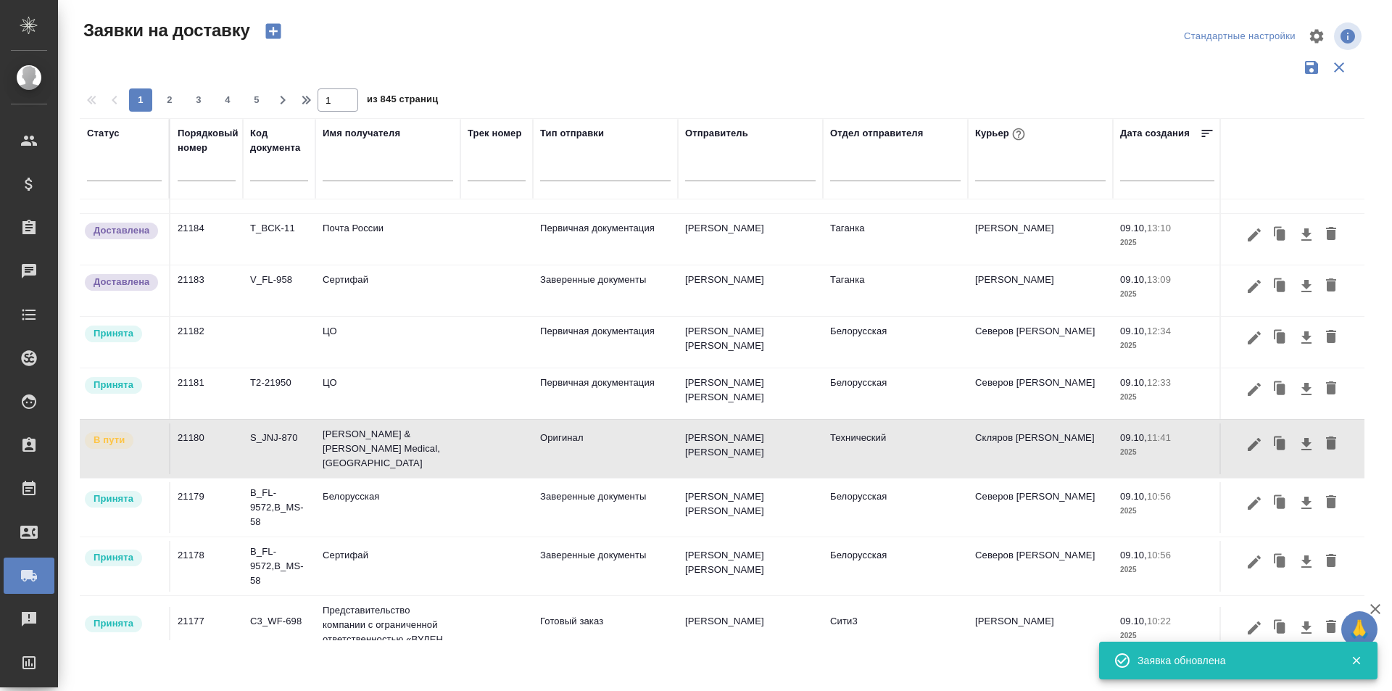
scroll to position [72, 0]
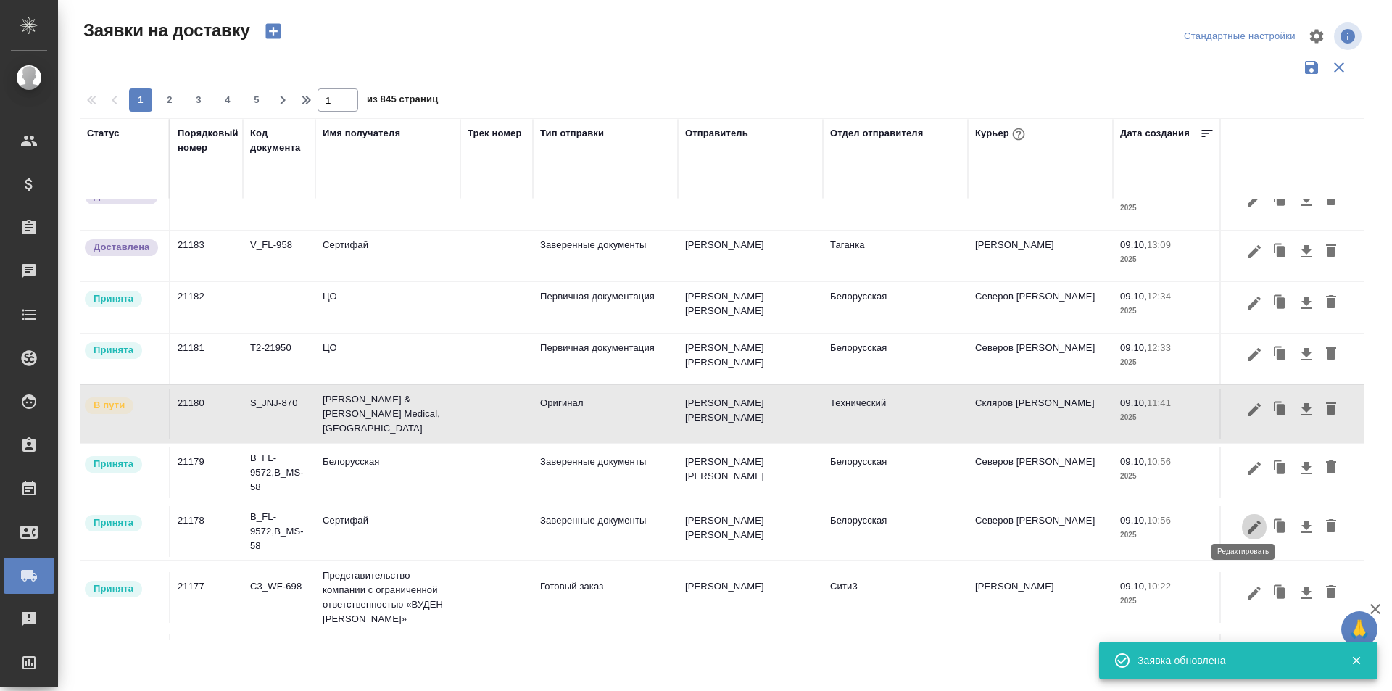
click at [1248, 521] on icon "button" at bounding box center [1254, 526] width 13 height 13
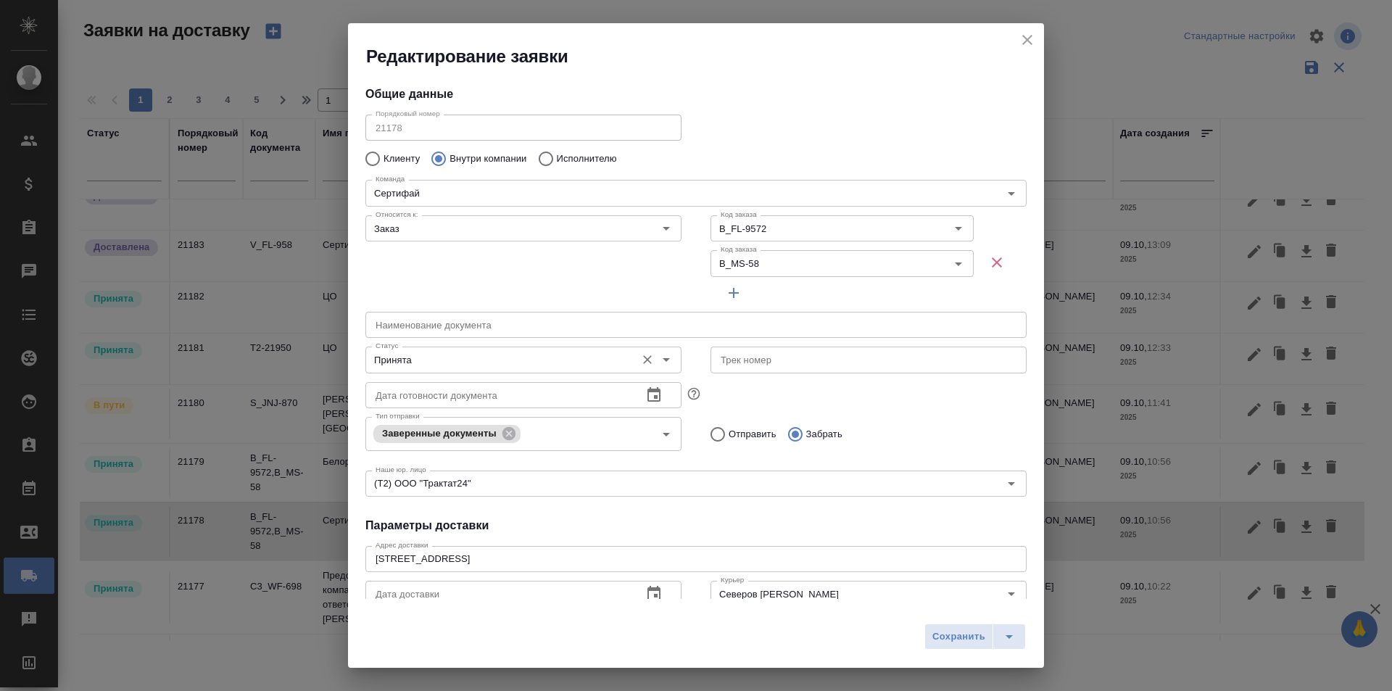
click at [513, 370] on div "Принята Статус" at bounding box center [523, 360] width 316 height 26
click at [526, 365] on input "Принята" at bounding box center [499, 359] width 259 height 17
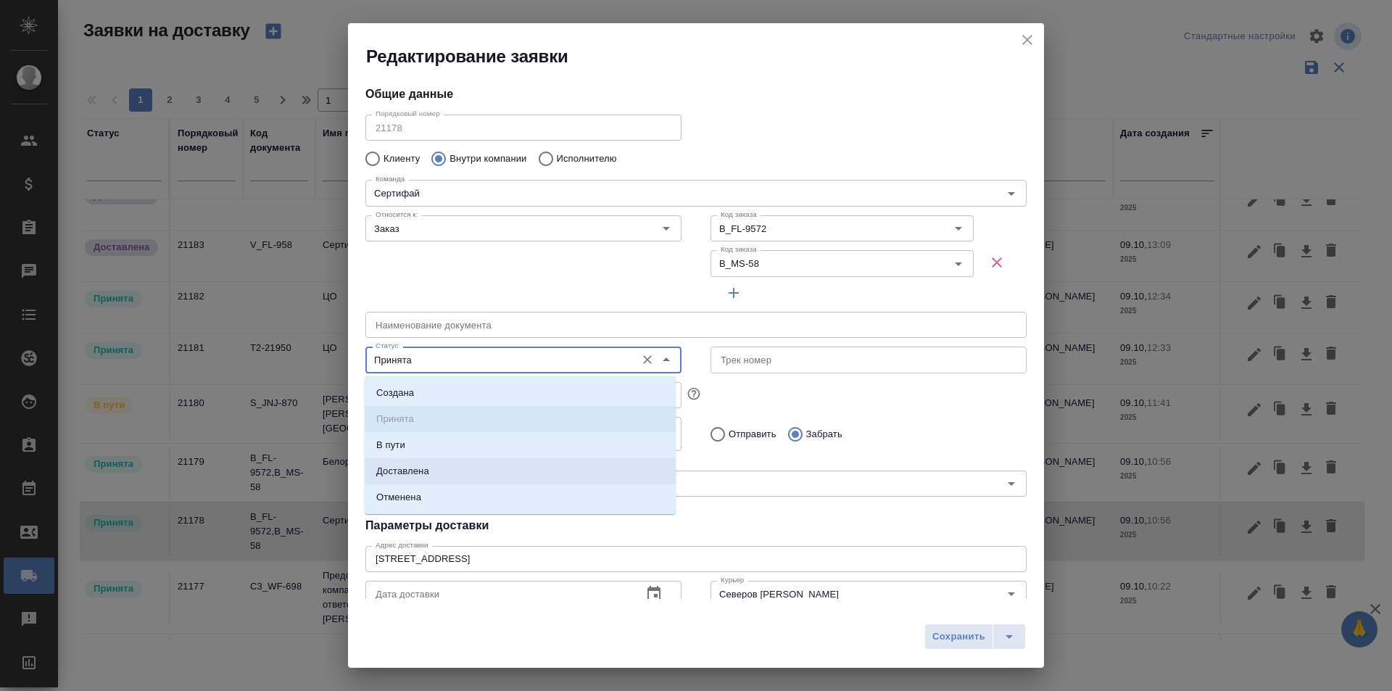
click at [505, 465] on li "Доставлена" at bounding box center [520, 471] width 311 height 26
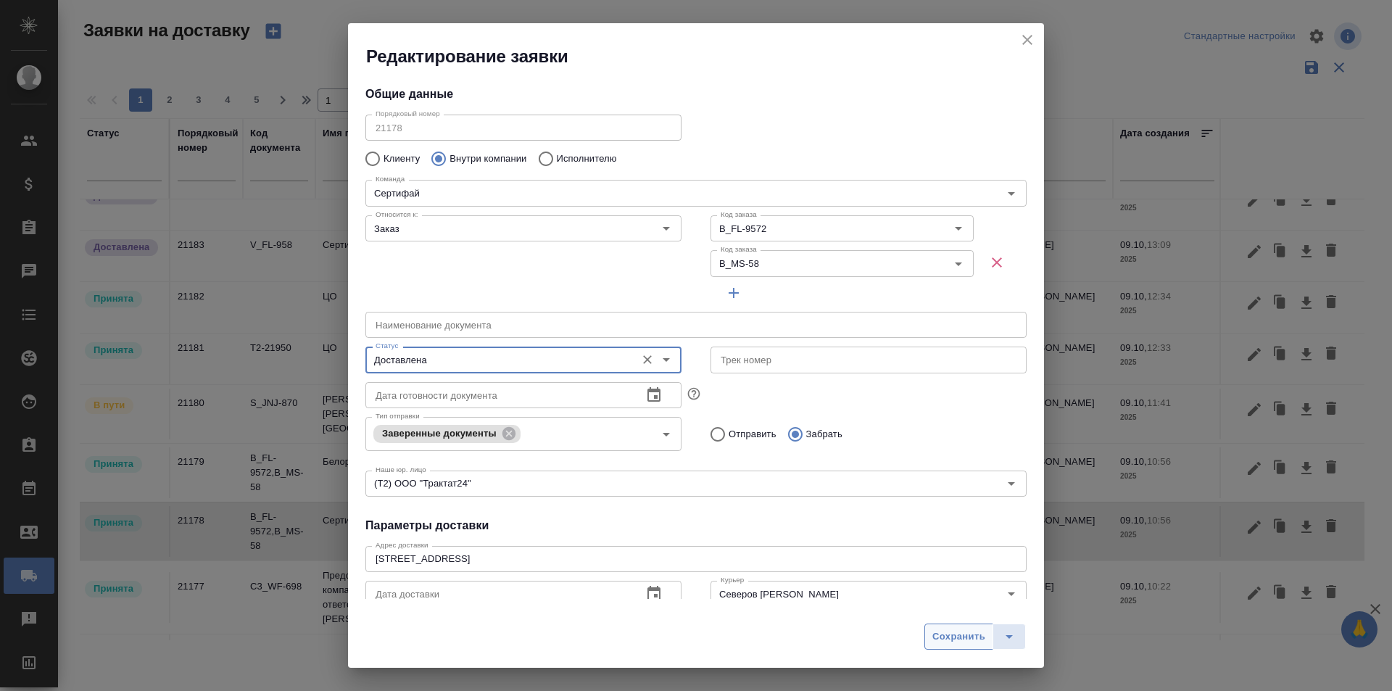
click at [956, 646] on button "Сохранить" at bounding box center [958, 636] width 69 height 26
type input "Принята"
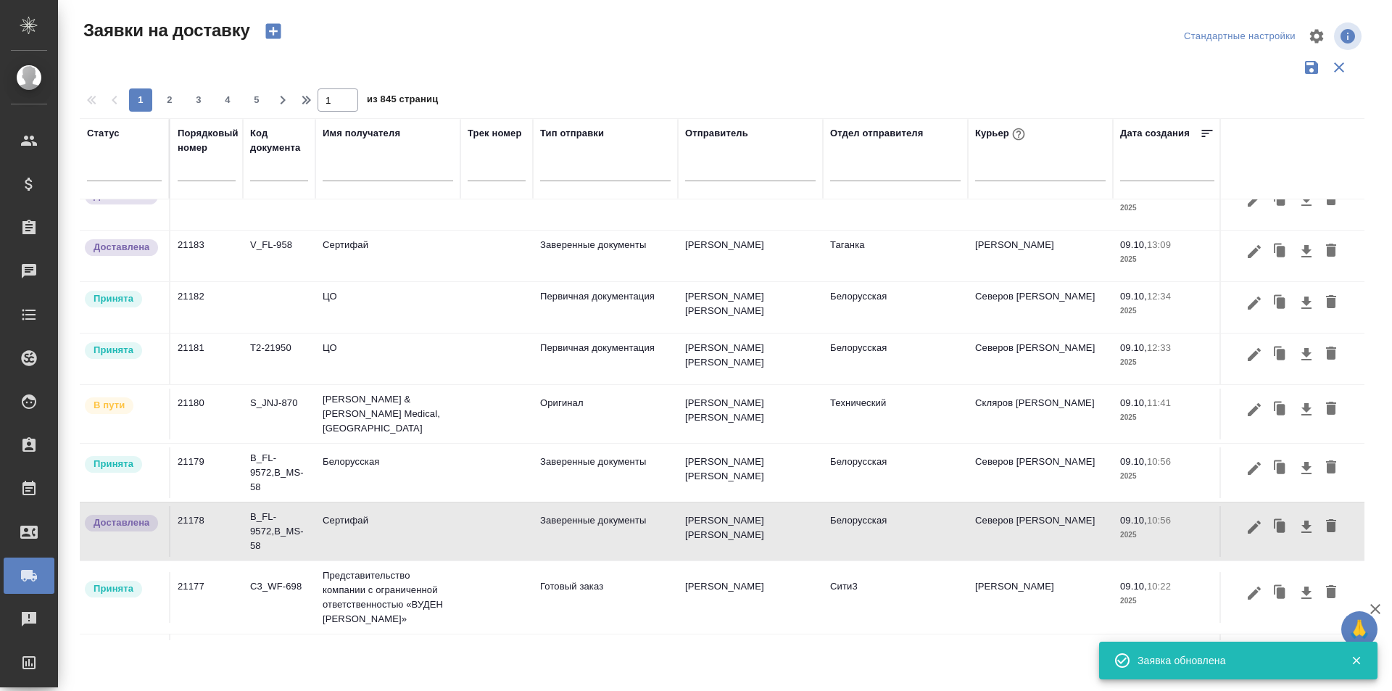
click at [1242, 467] on button "button" at bounding box center [1254, 469] width 25 height 28
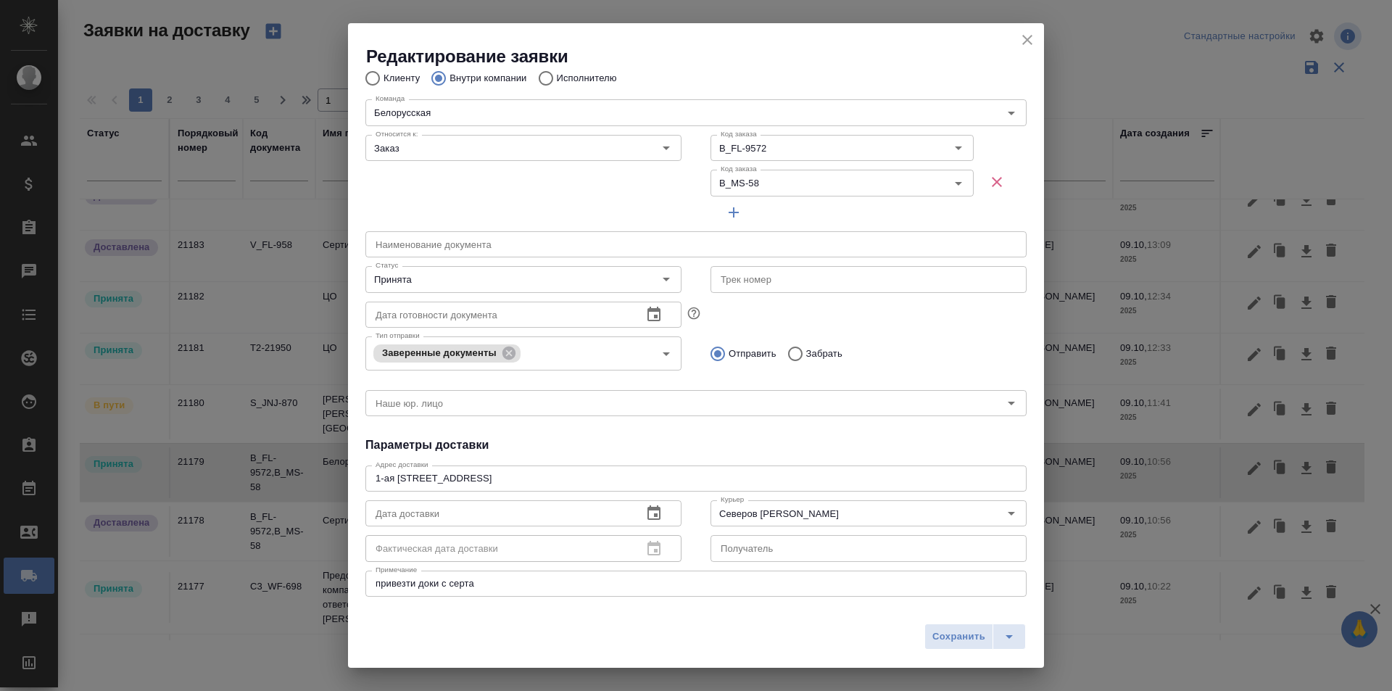
scroll to position [0, 0]
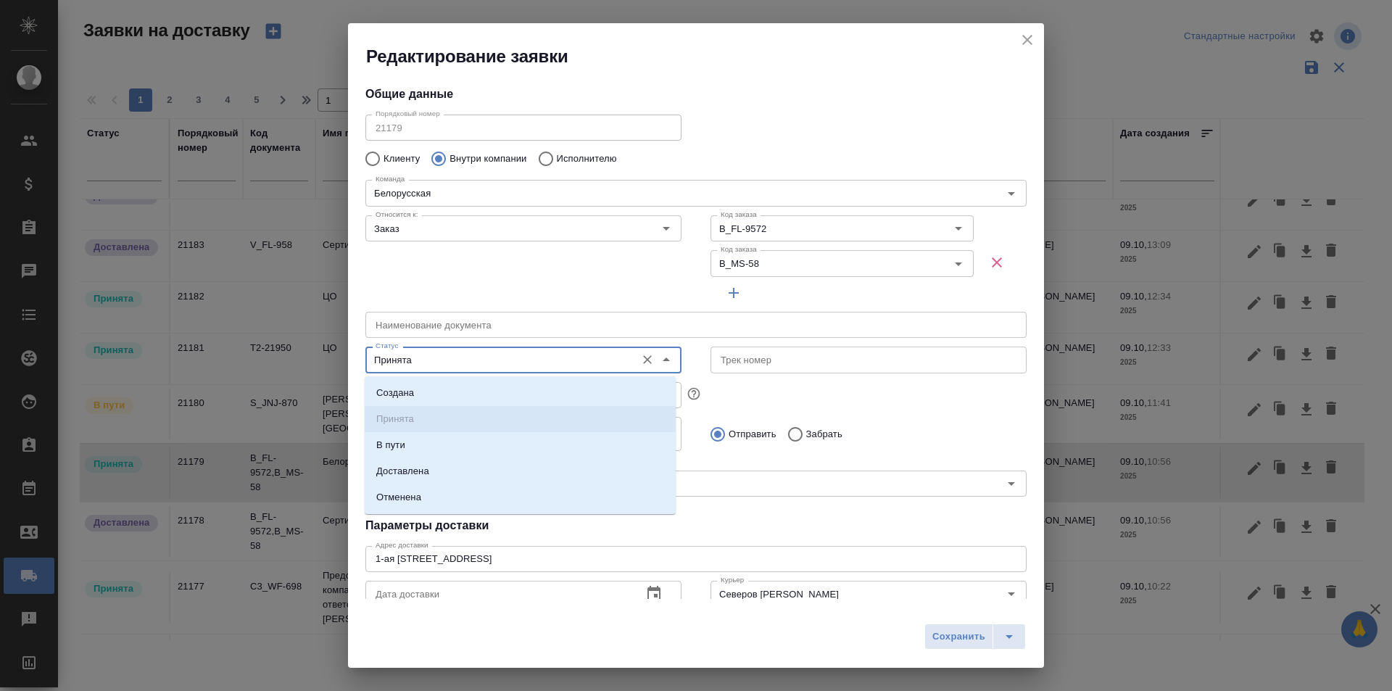
click at [453, 357] on input "Принята" at bounding box center [499, 359] width 259 height 17
click at [442, 472] on li "Доставлена" at bounding box center [520, 471] width 311 height 26
type input "Доставлена"
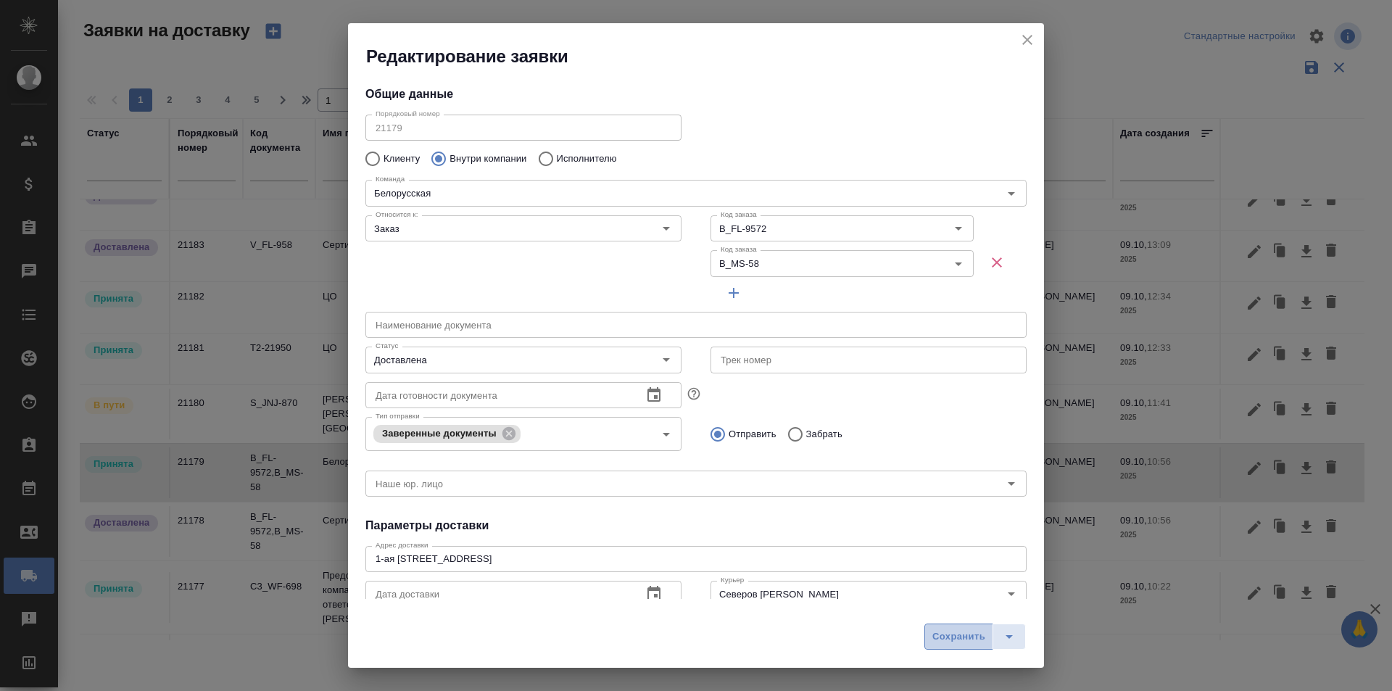
click at [936, 642] on span "Сохранить" at bounding box center [958, 637] width 53 height 17
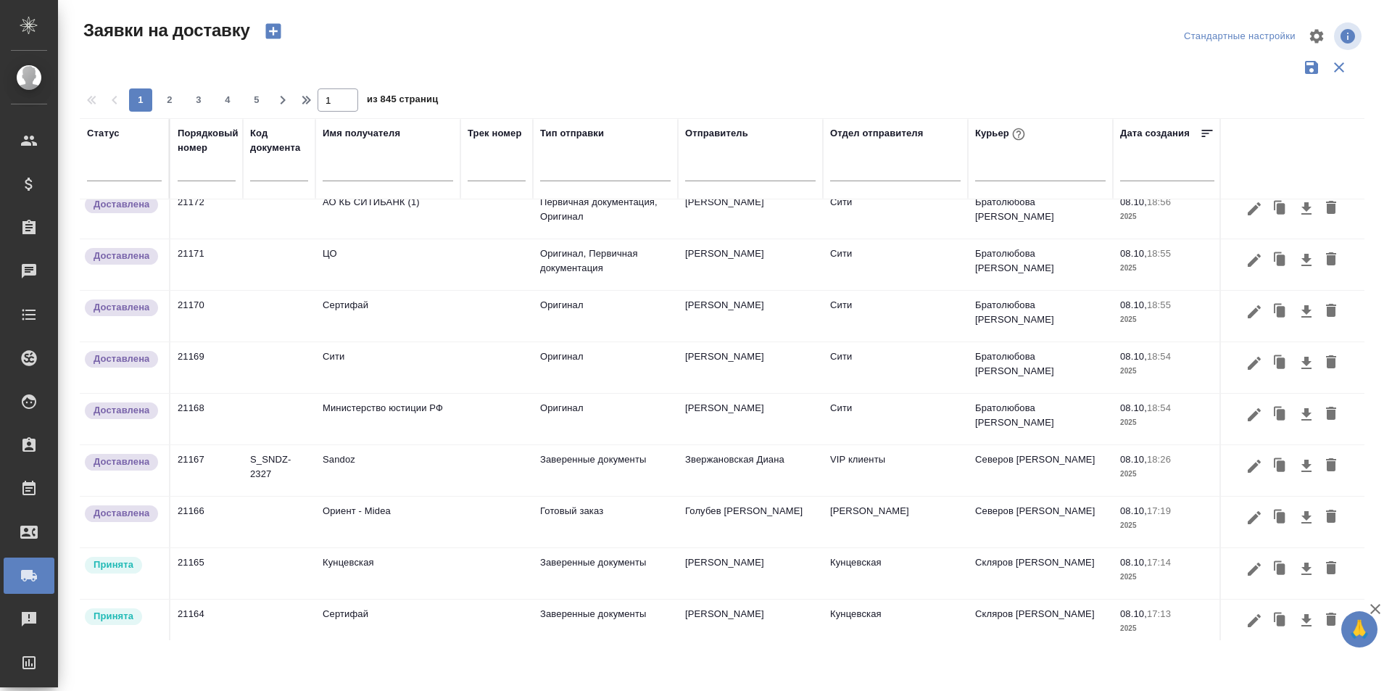
scroll to position [870, 0]
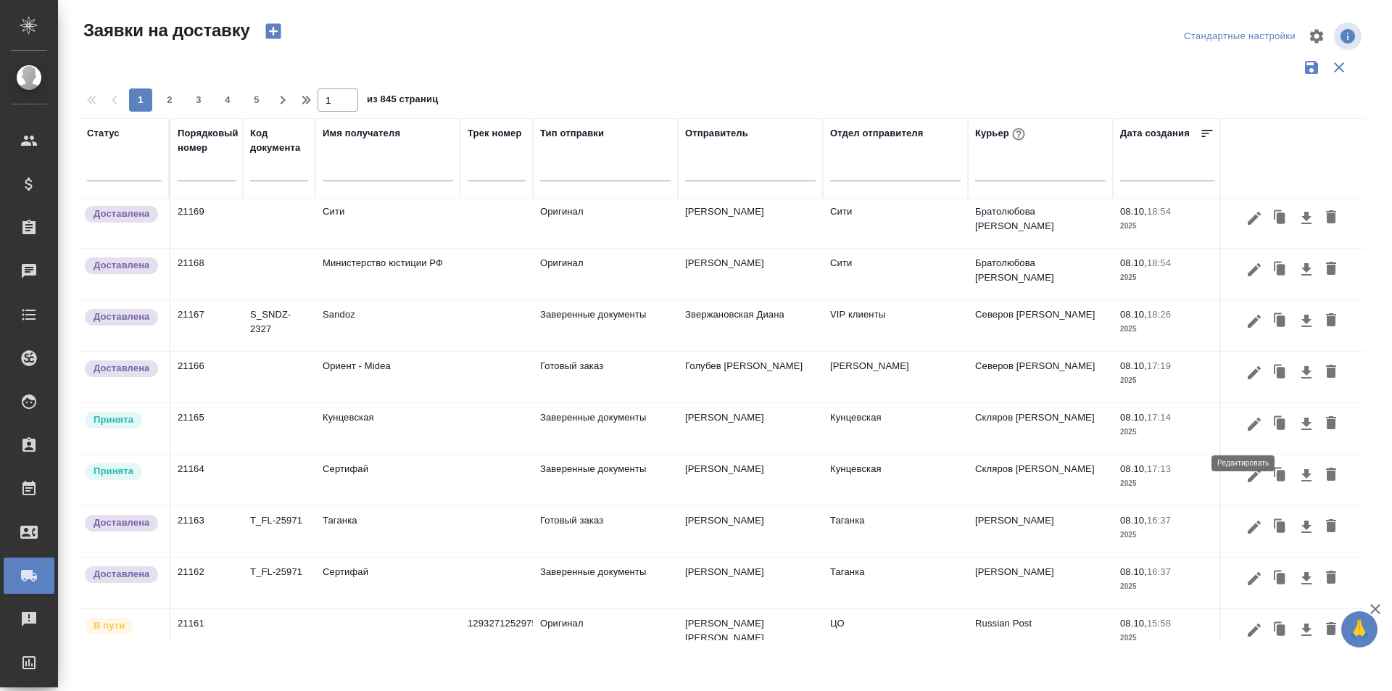
click at [1248, 430] on icon "button" at bounding box center [1254, 423] width 13 height 13
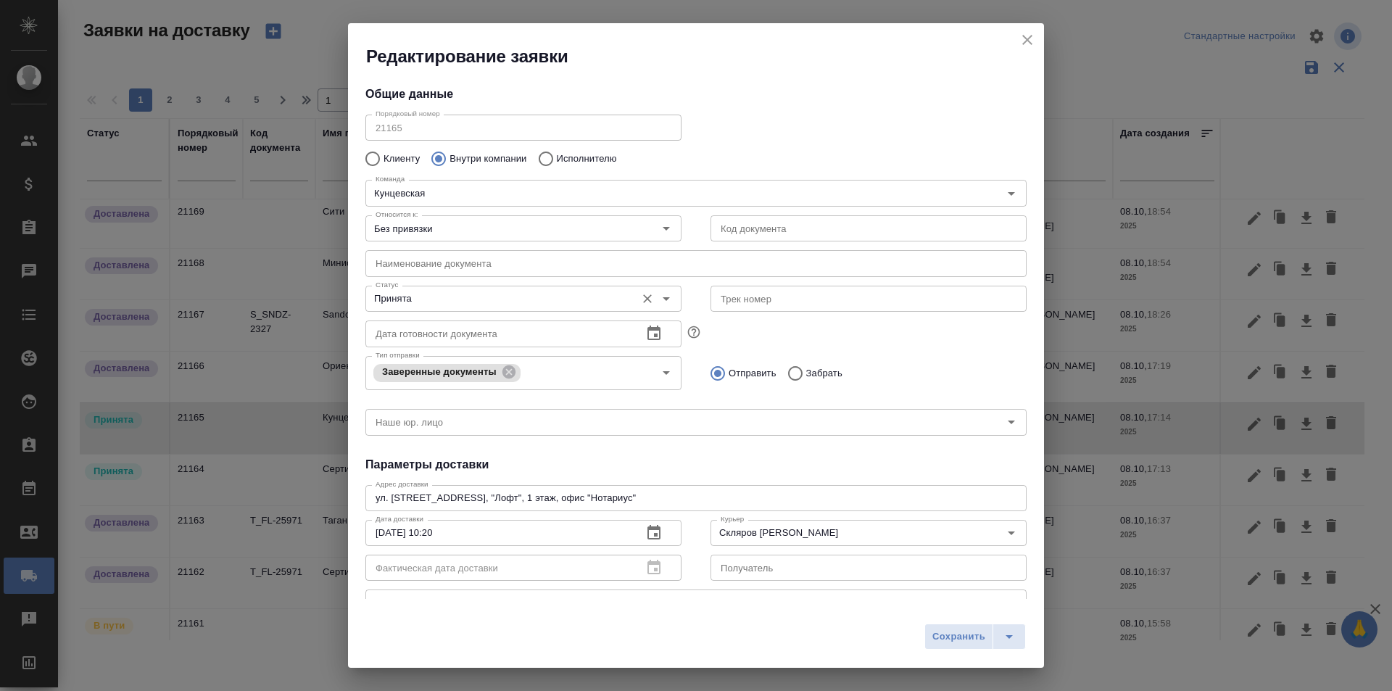
click at [510, 299] on input "Принята" at bounding box center [499, 298] width 259 height 17
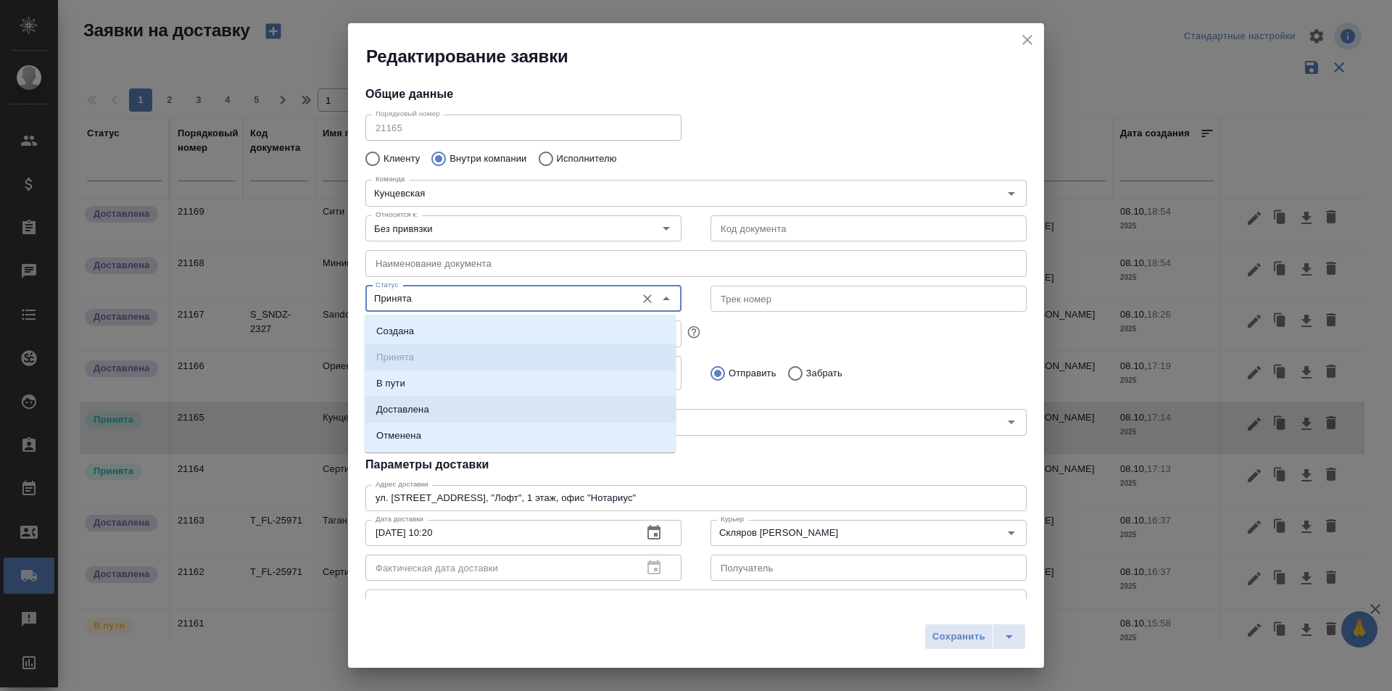
click at [468, 409] on li "Доставлена" at bounding box center [520, 410] width 311 height 26
type input "Доставлена"
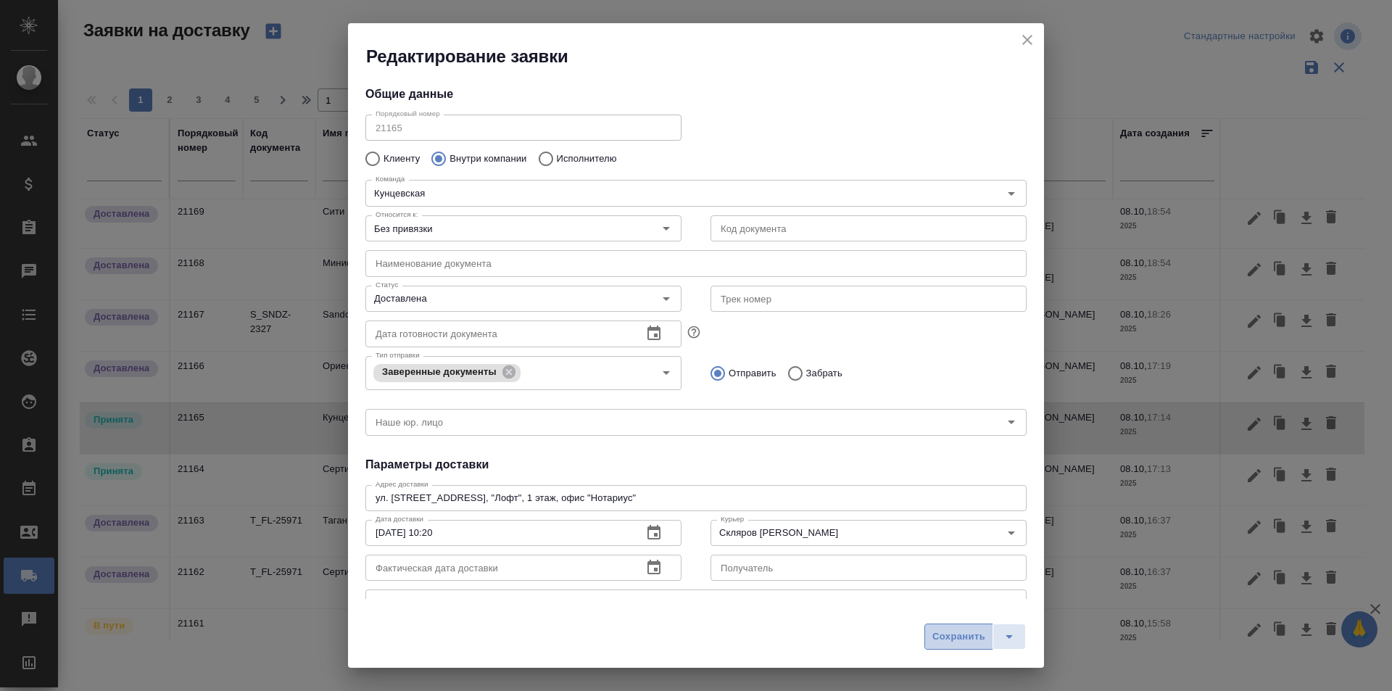
click at [966, 636] on span "Сохранить" at bounding box center [958, 637] width 53 height 17
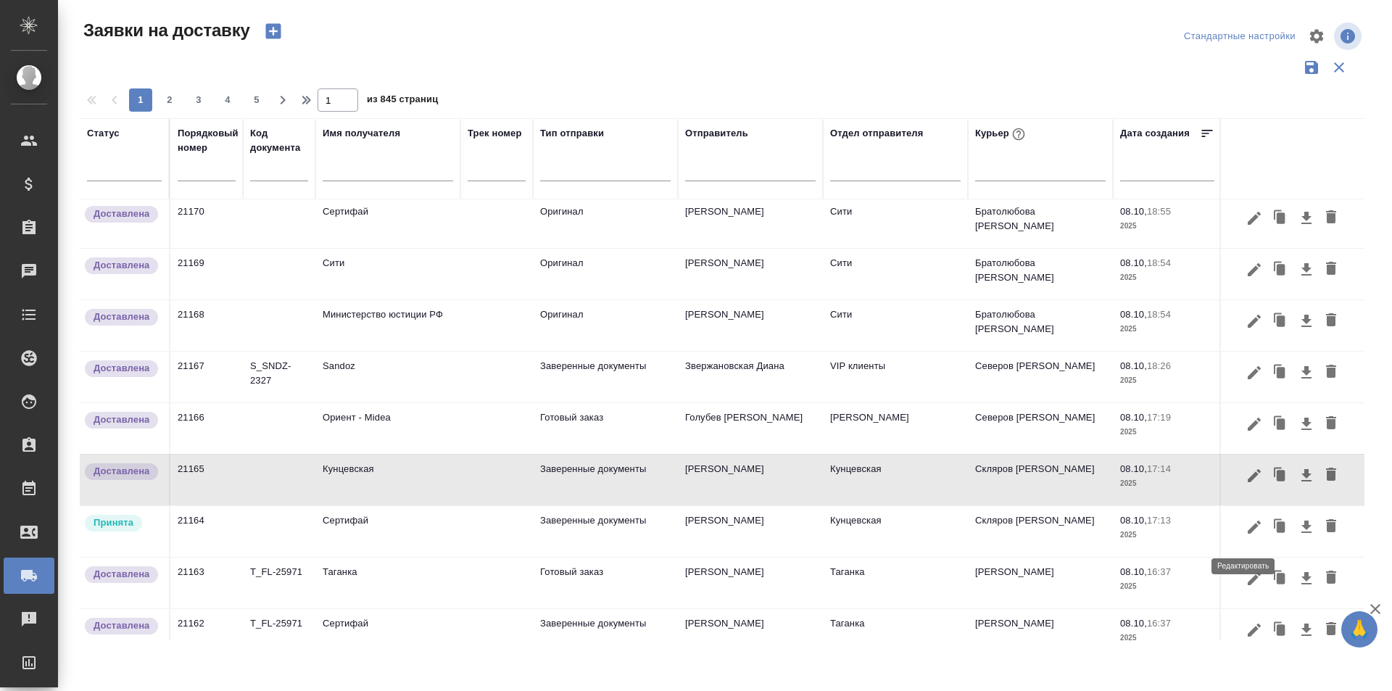
click at [1248, 533] on icon "button" at bounding box center [1254, 526] width 13 height 13
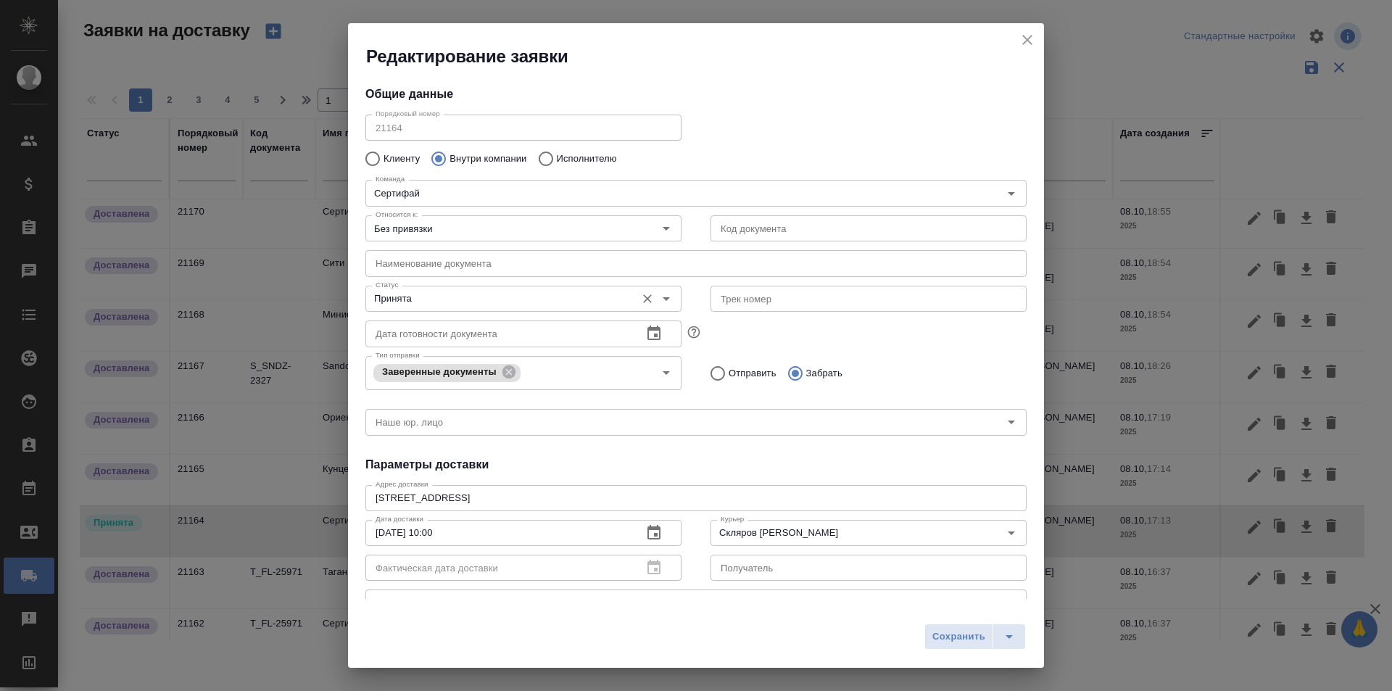
click at [527, 296] on input "Принята" at bounding box center [499, 298] width 259 height 17
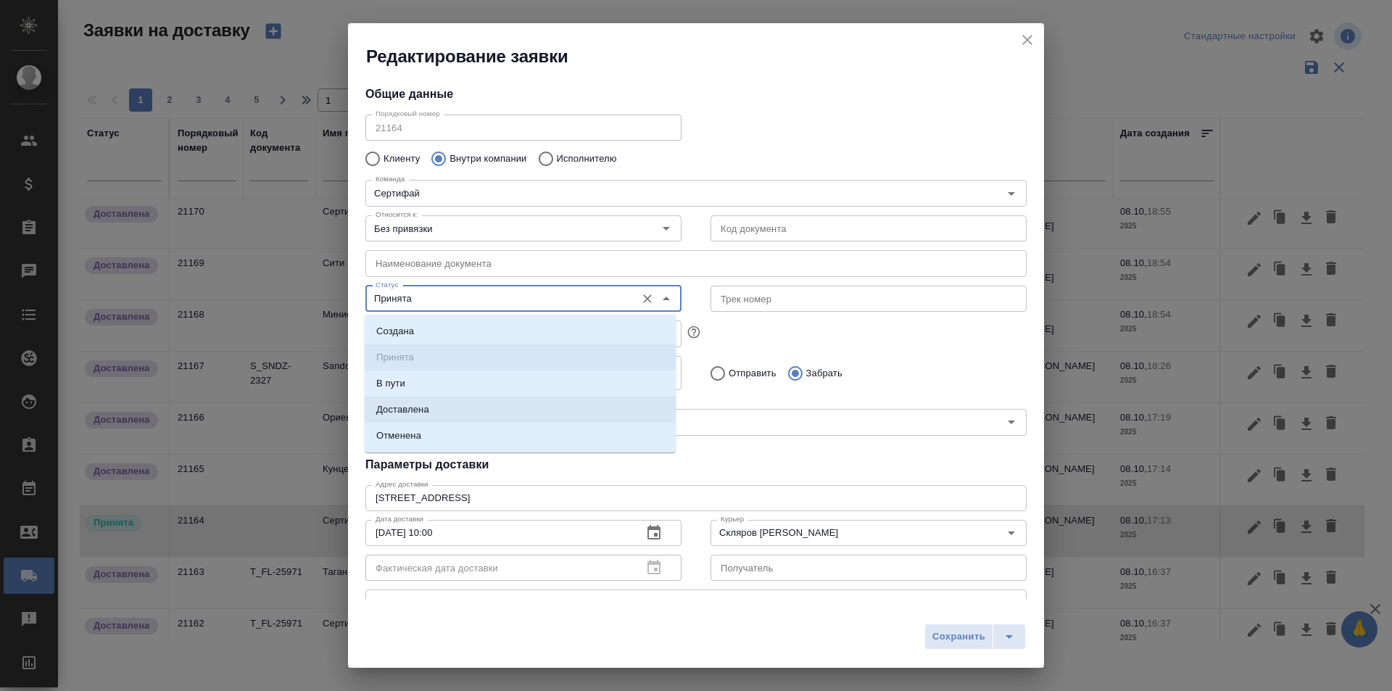
click at [513, 407] on li "Доставлена" at bounding box center [520, 410] width 311 height 26
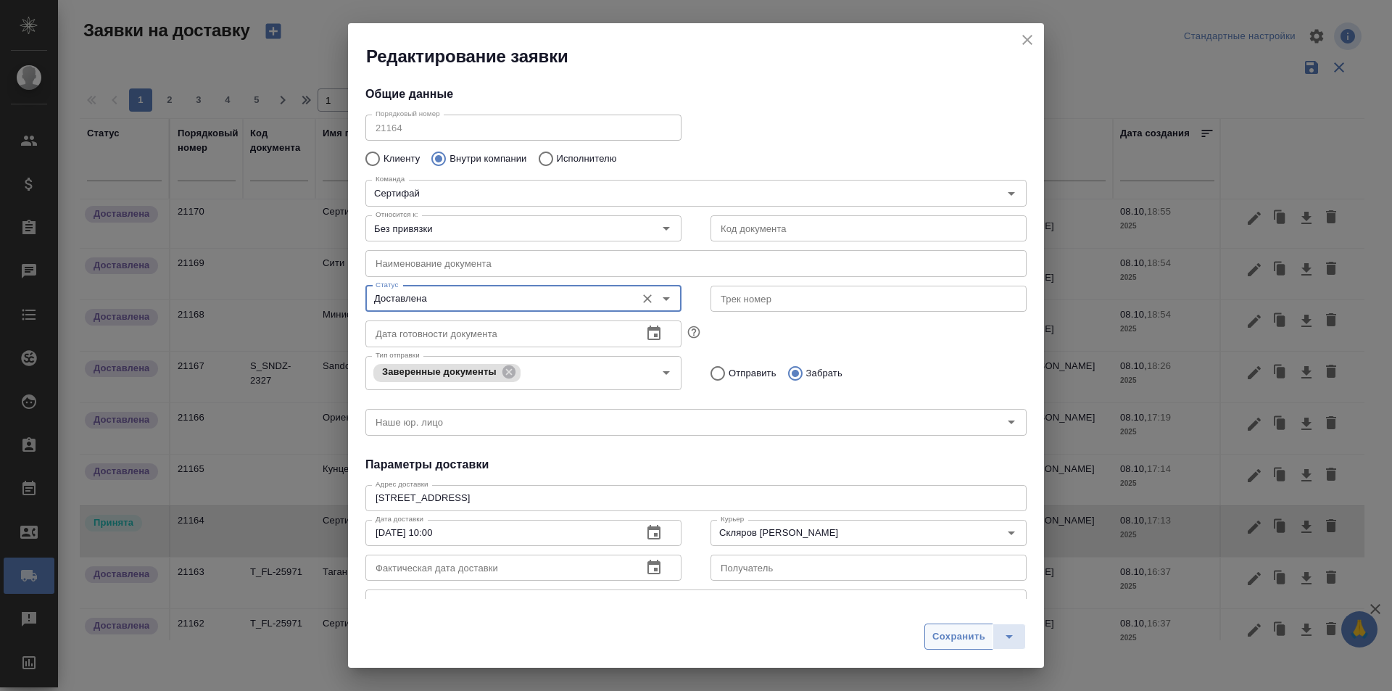
click at [940, 632] on span "Сохранить" at bounding box center [958, 637] width 53 height 17
type input "Принята"
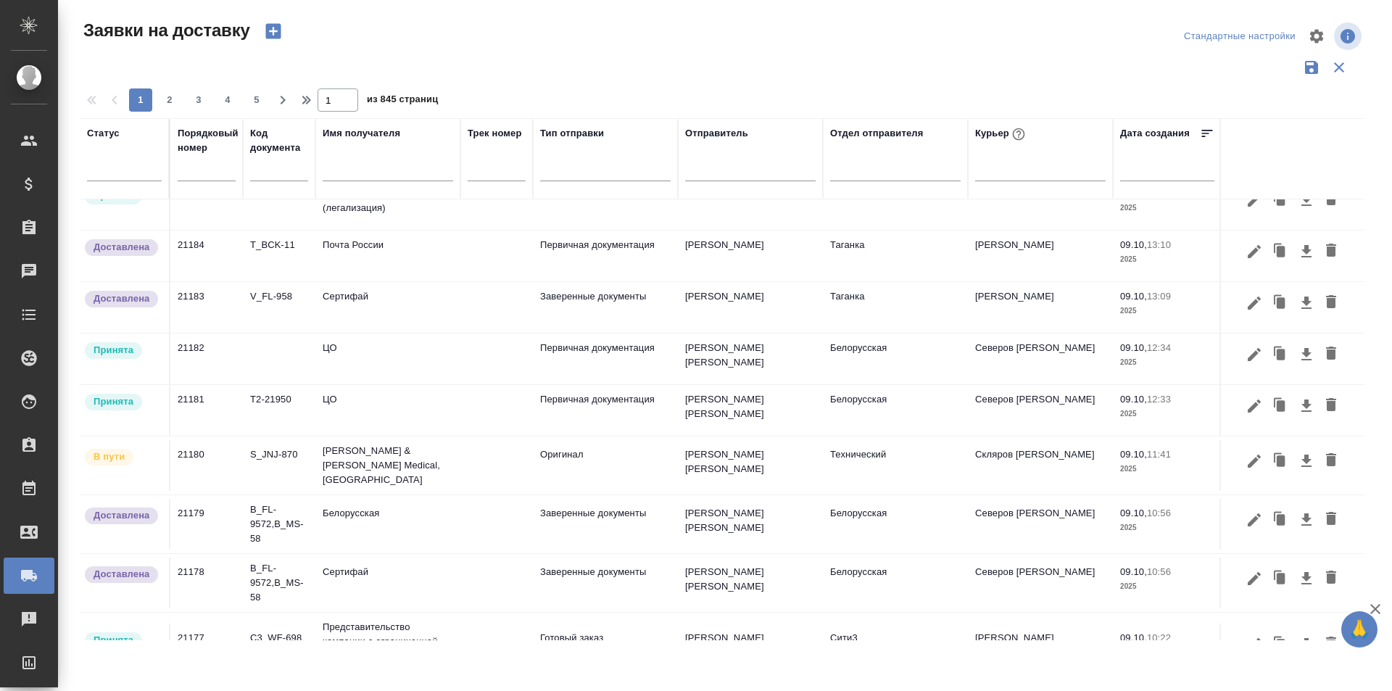
scroll to position [38, 0]
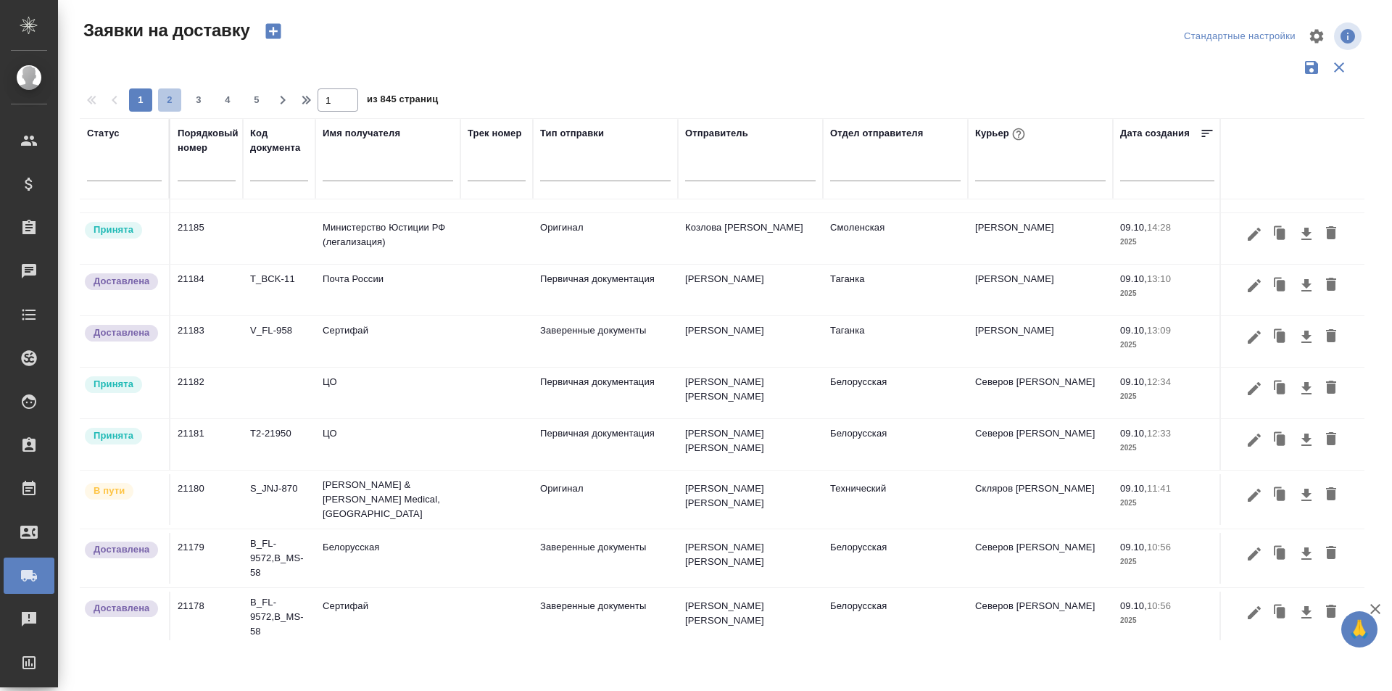
click at [173, 106] on span "2" at bounding box center [169, 100] width 23 height 14
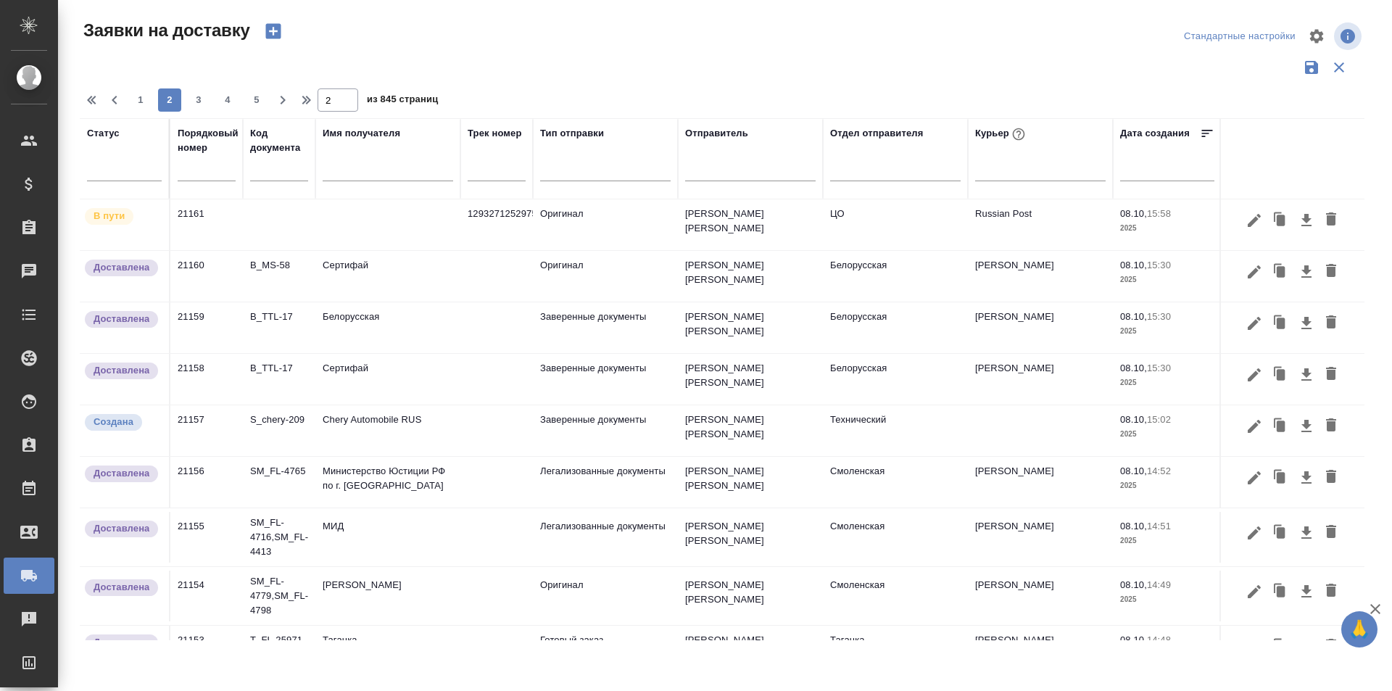
scroll to position [0, 0]
click at [142, 107] on button "1" at bounding box center [140, 99] width 23 height 23
type input "1"
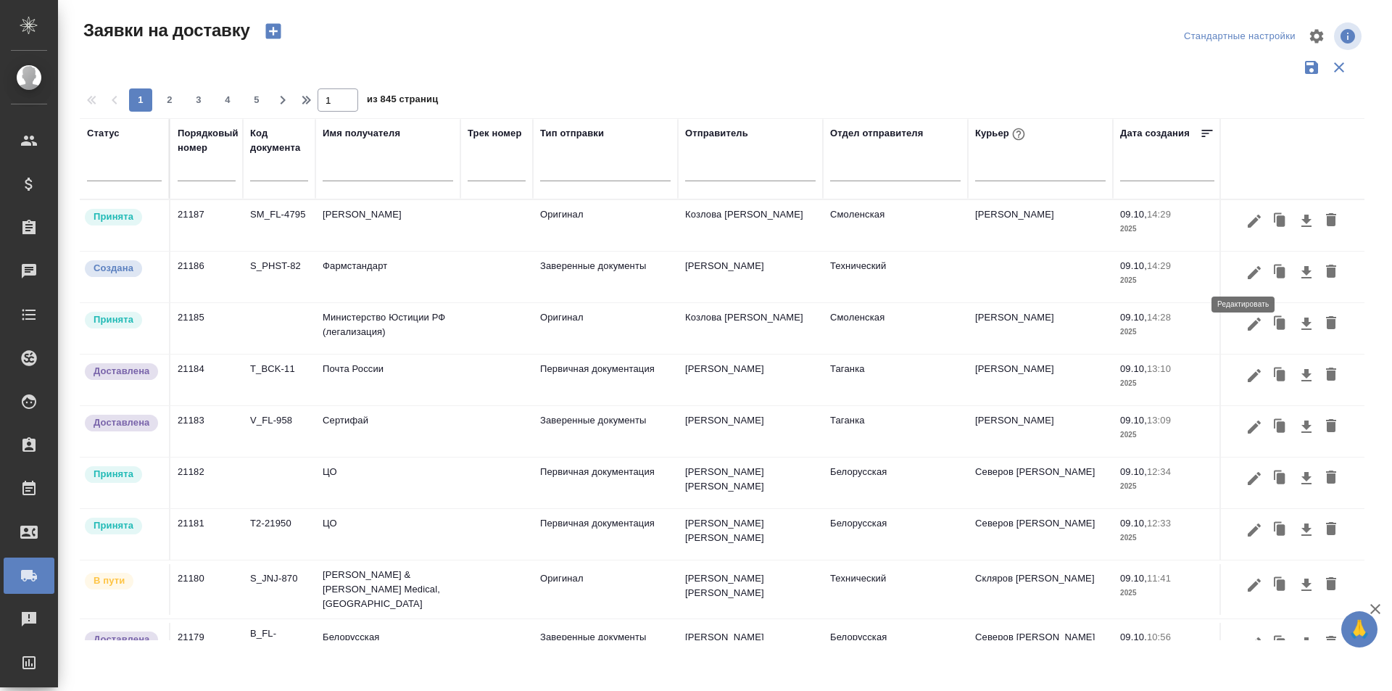
click at [1245, 275] on icon "button" at bounding box center [1253, 272] width 17 height 17
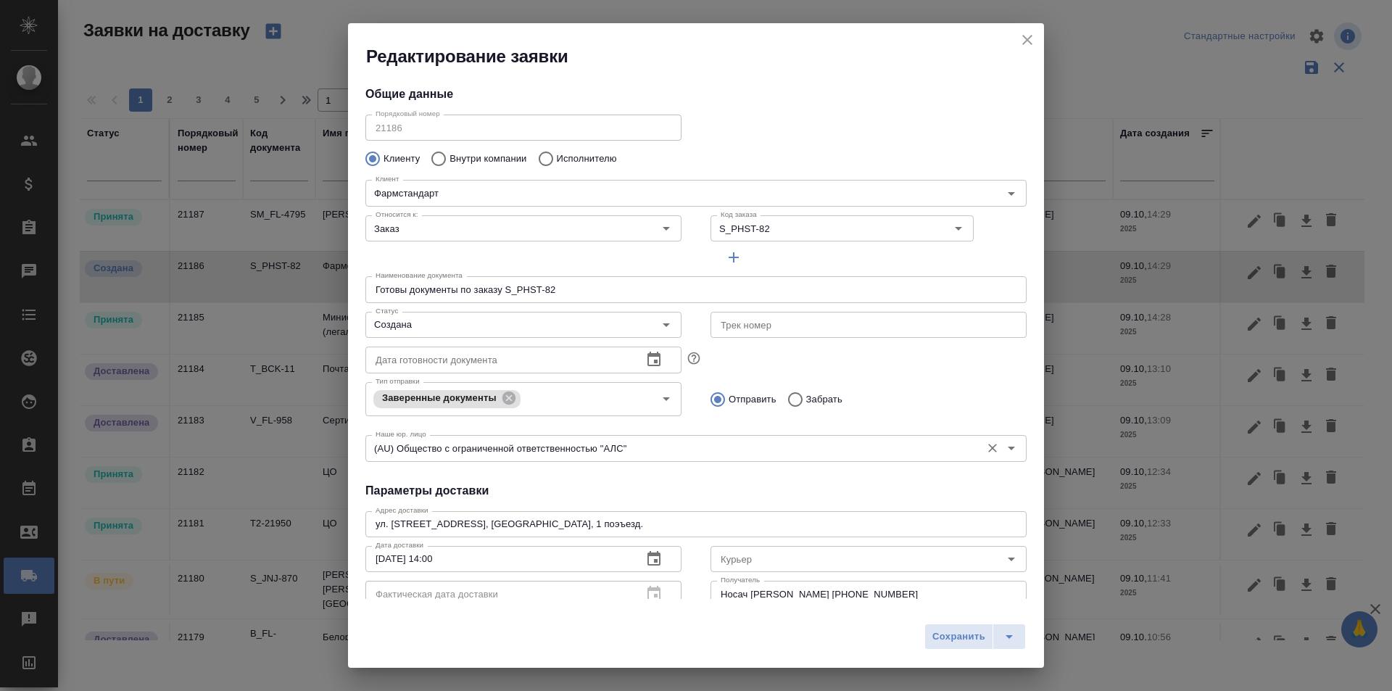
type input "Носач [PERSON_NAME]"
type input "[PHONE_NUMBER]"
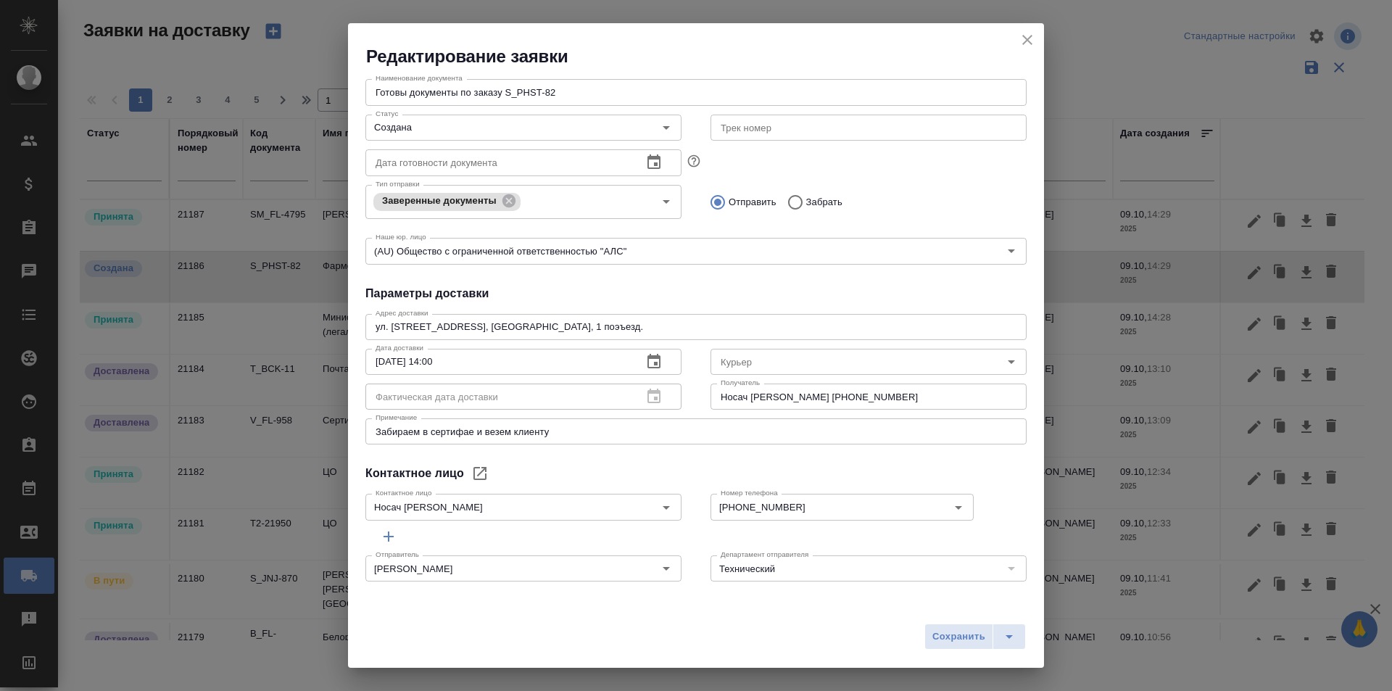
scroll to position [125, 0]
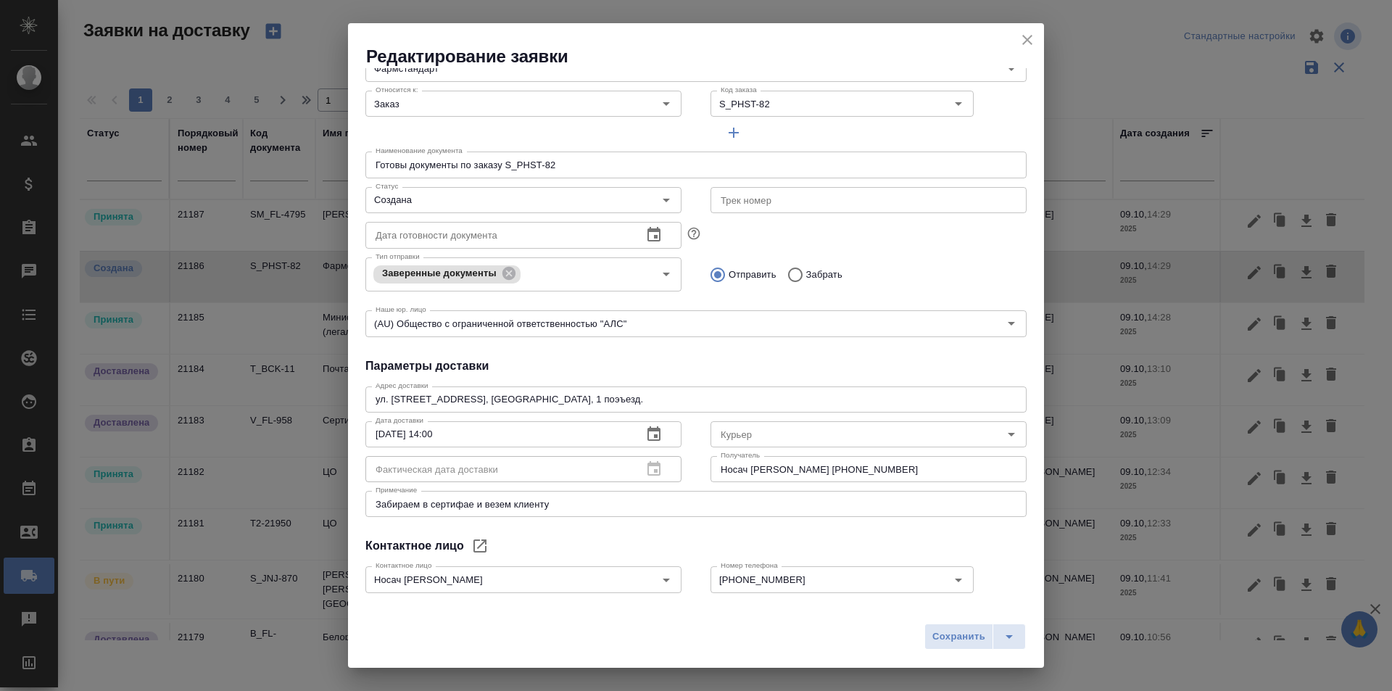
click at [1034, 54] on h2 "Редактирование заявки" at bounding box center [705, 56] width 678 height 23
click at [1027, 46] on icon "close" at bounding box center [1027, 39] width 17 height 17
